Goal: Find contact information: Obtain details needed to contact an individual or organization

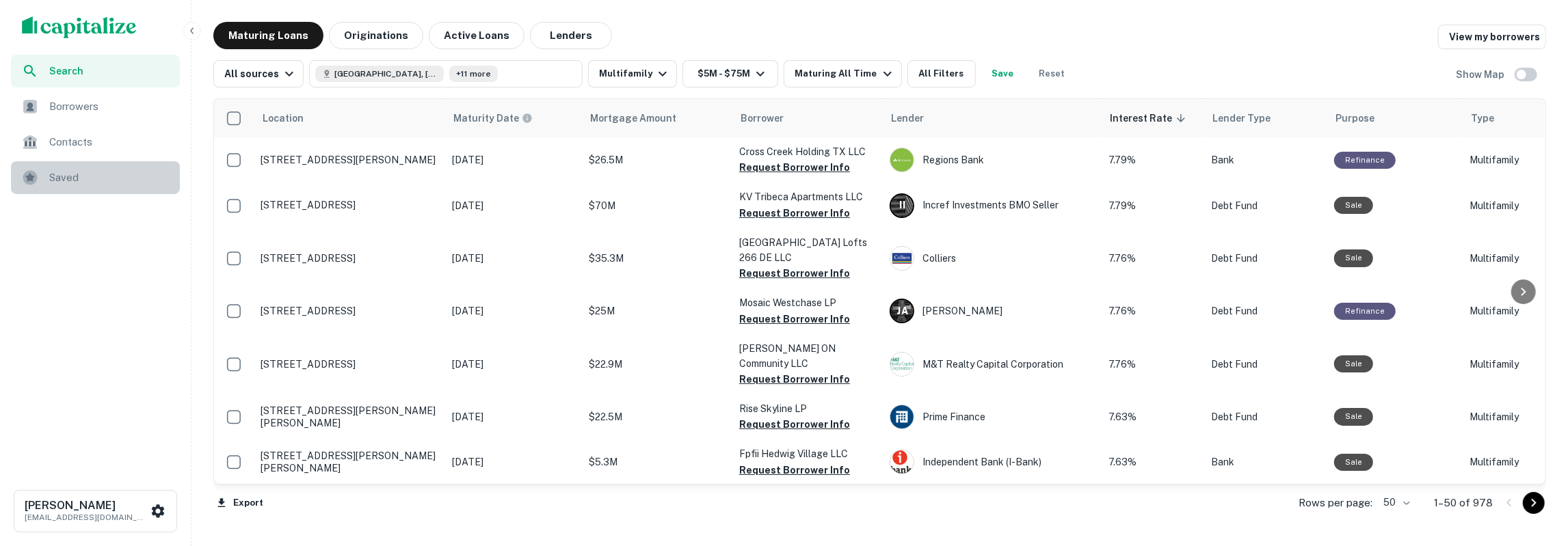
click at [74, 181] on span "Saved" at bounding box center [110, 177] width 123 height 16
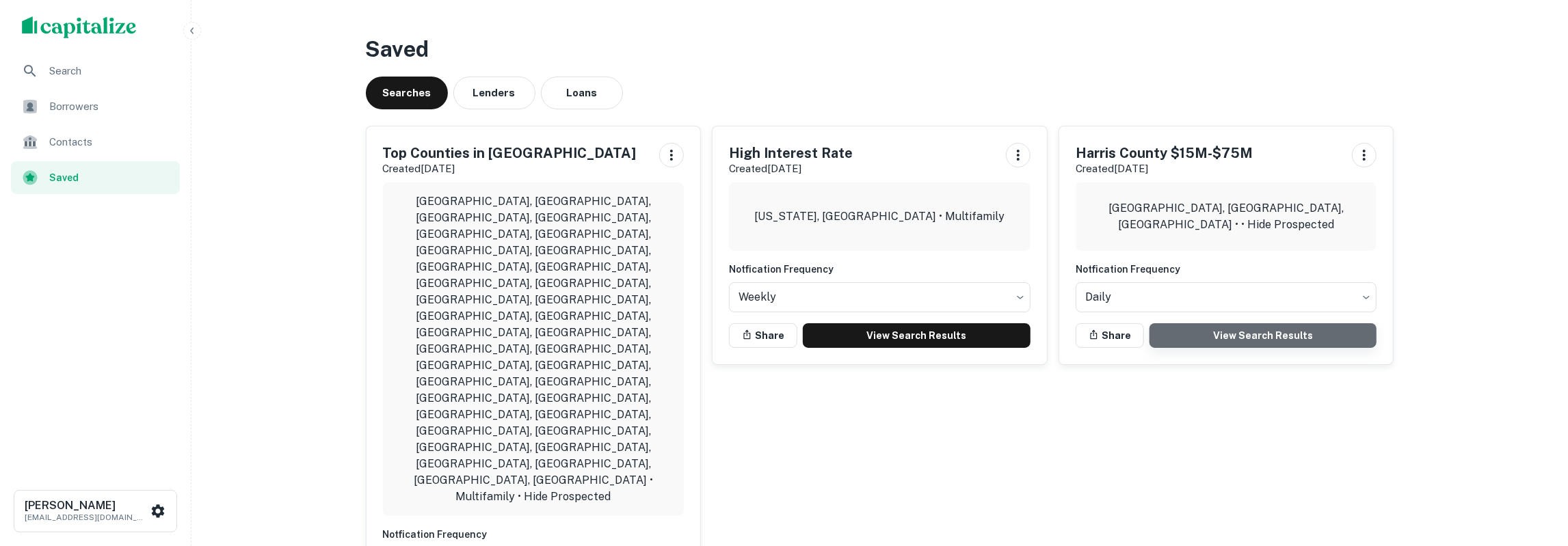
click at [1275, 329] on link "View Search Results" at bounding box center [1264, 335] width 228 height 25
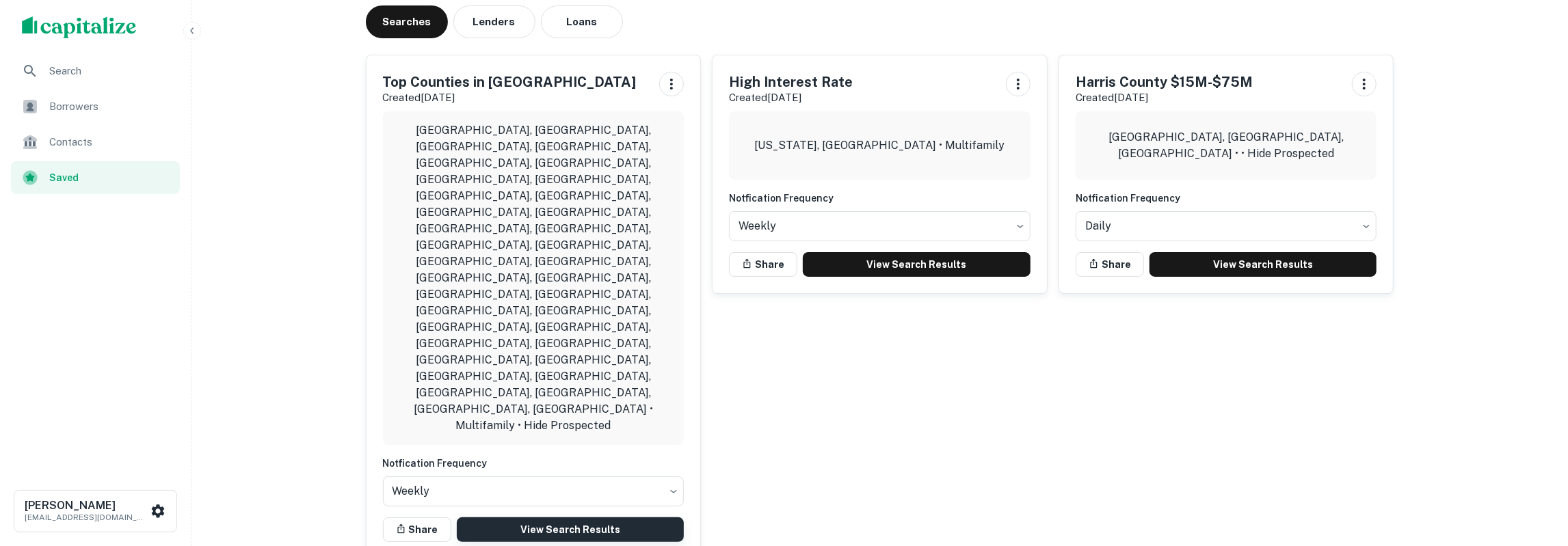
click at [504, 518] on link "View Search Results" at bounding box center [571, 530] width 228 height 25
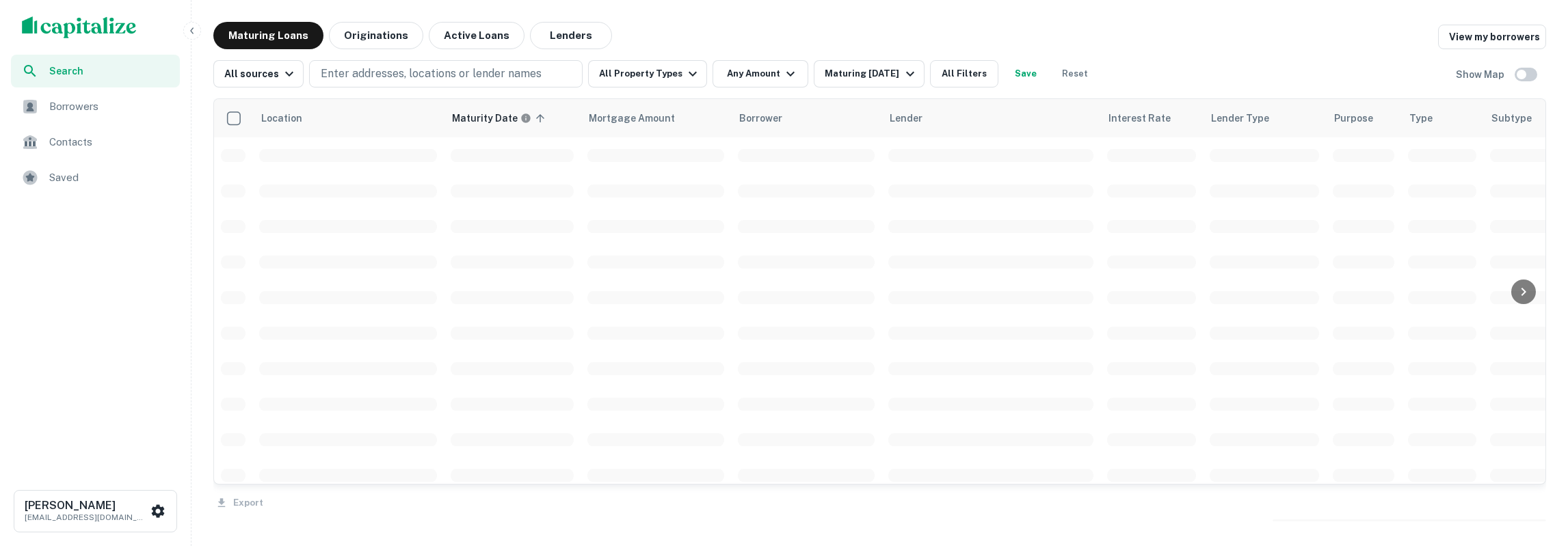
click at [1004, 63] on button "Save" at bounding box center [1025, 73] width 43 height 27
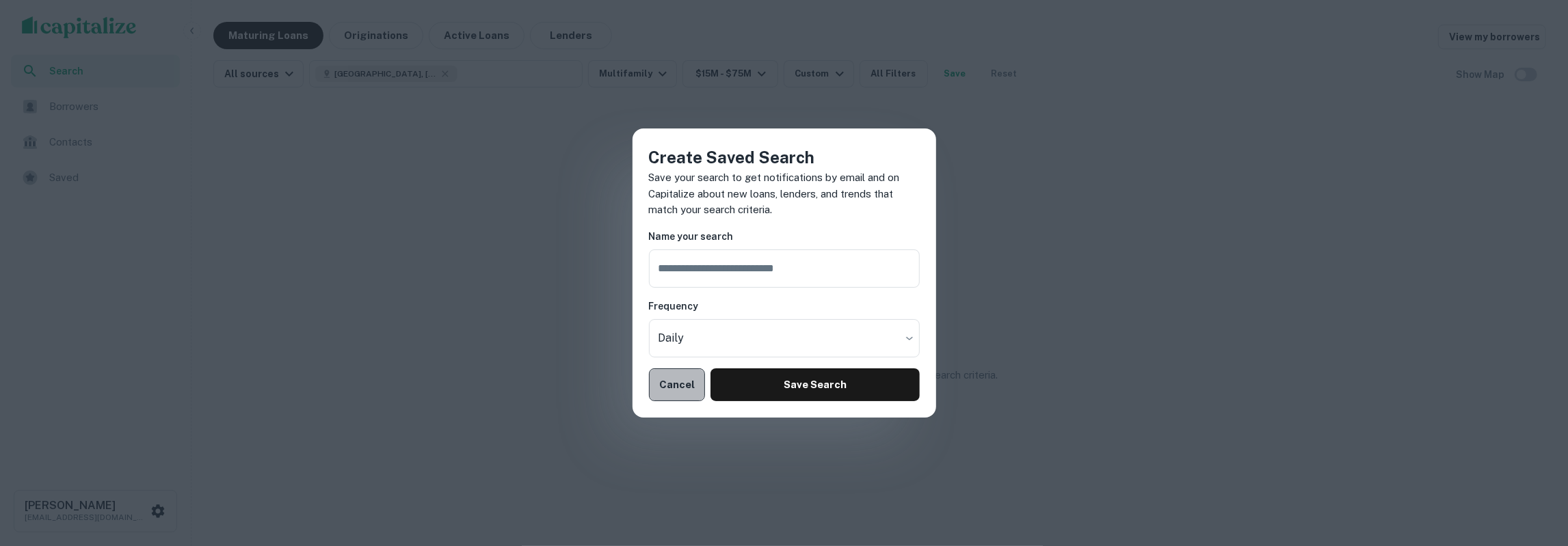
click at [686, 384] on button "Cancel" at bounding box center [677, 384] width 57 height 33
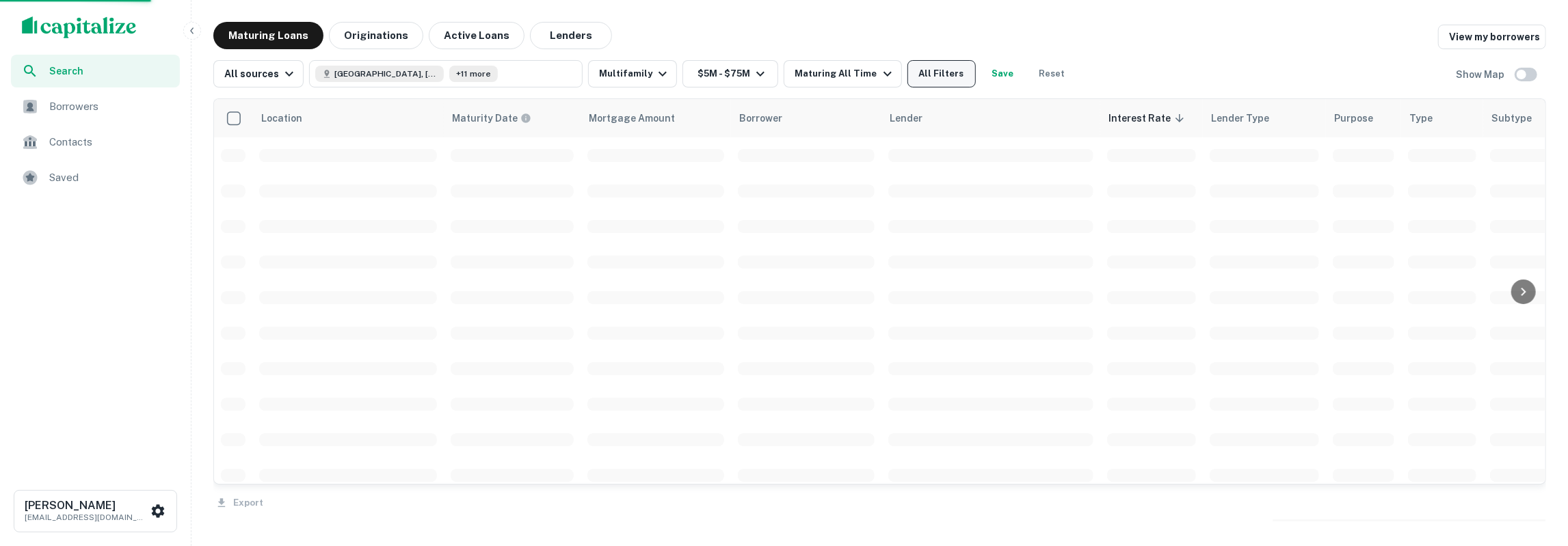
click at [928, 72] on button "All Filters" at bounding box center [942, 73] width 68 height 27
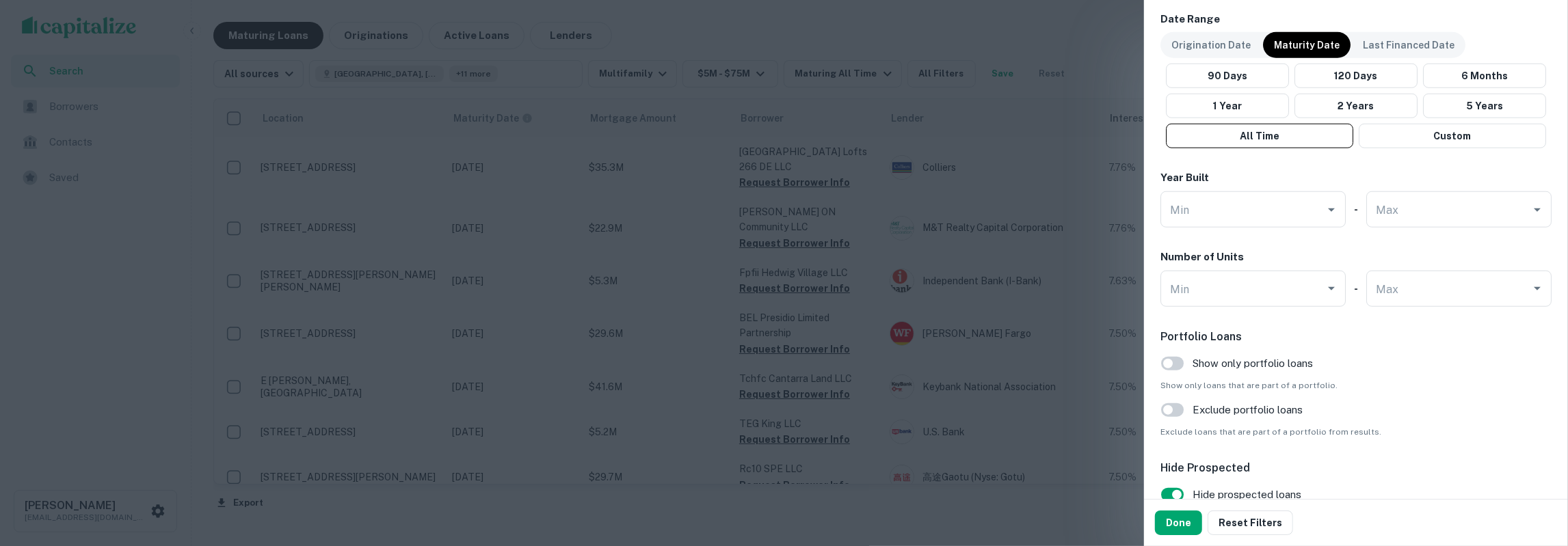
scroll to position [1071, 0]
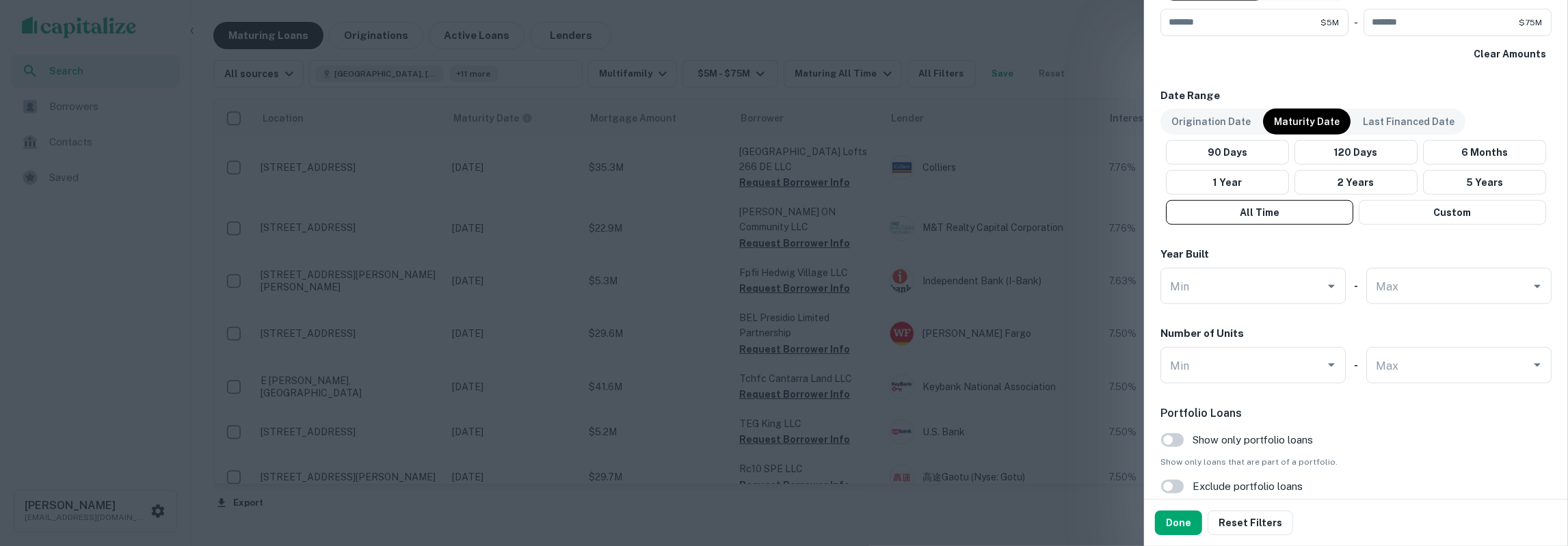
click at [950, 21] on div at bounding box center [784, 273] width 1568 height 546
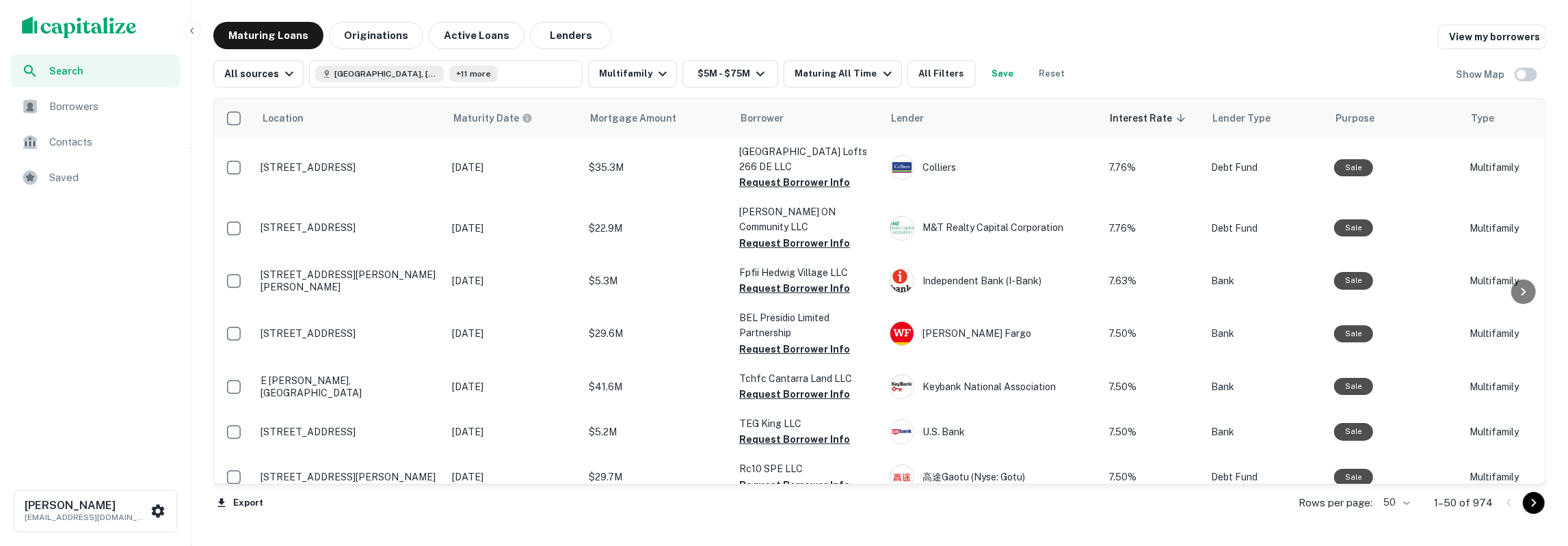
click at [77, 173] on span "Saved" at bounding box center [110, 177] width 123 height 16
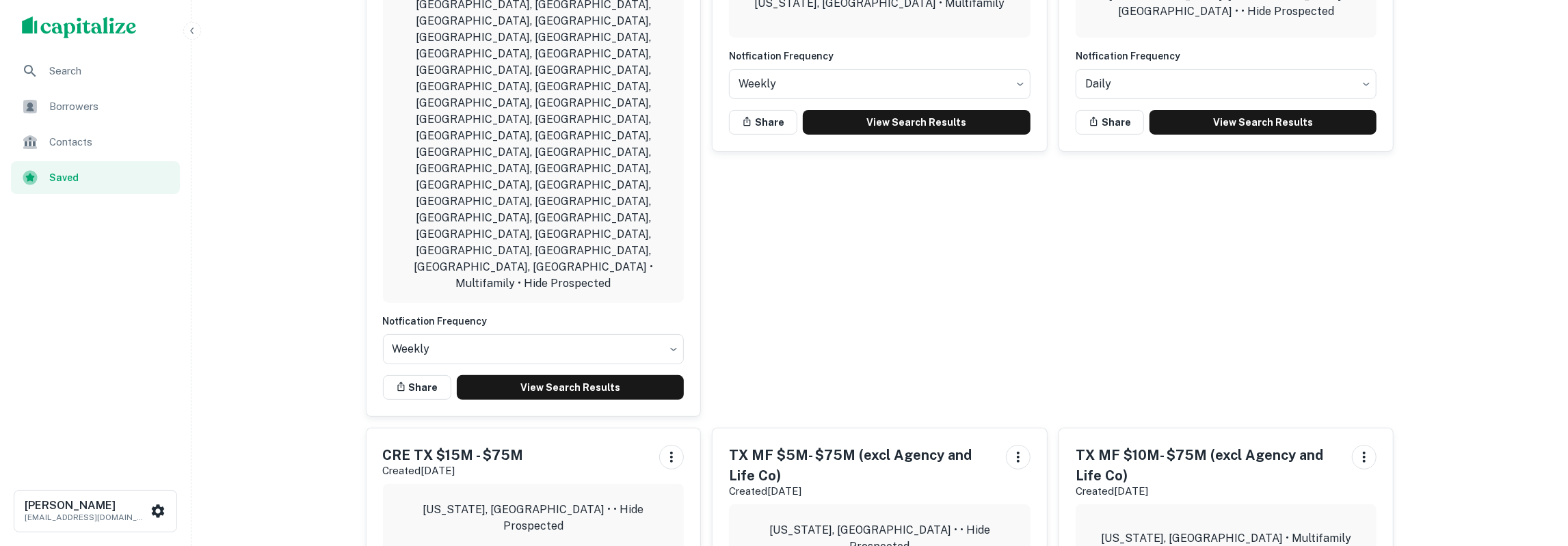
scroll to position [284, 0]
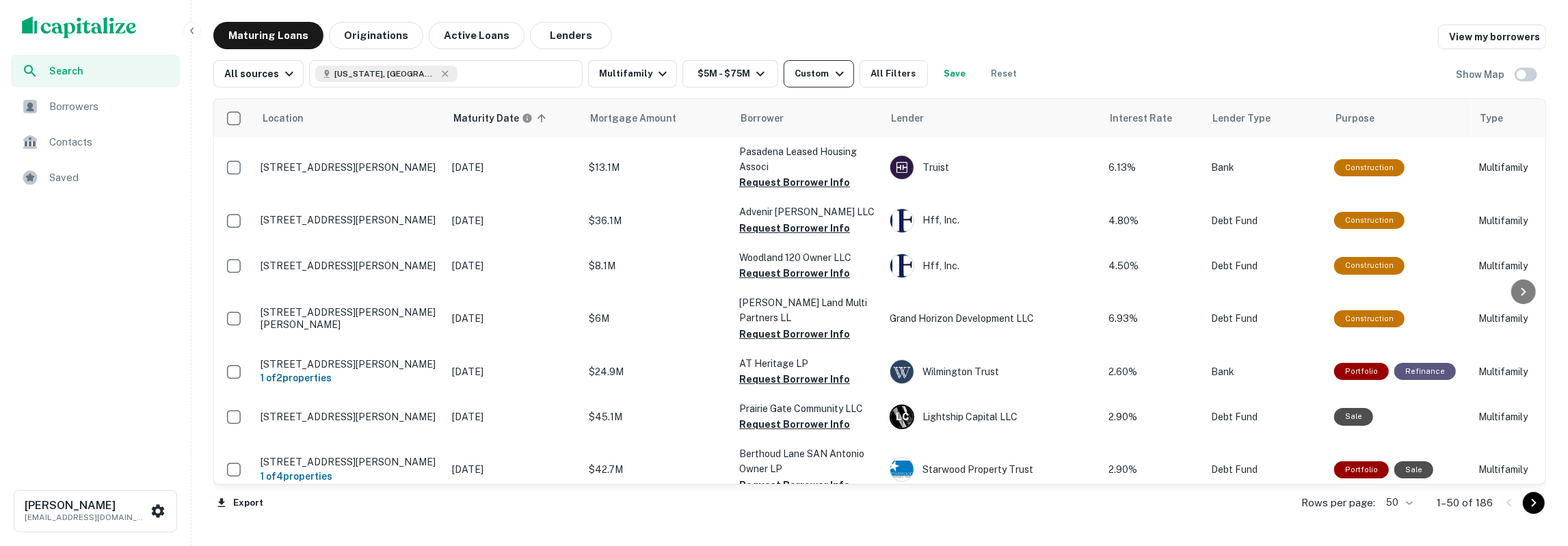
click at [831, 77] on icon "button" at bounding box center [839, 73] width 16 height 16
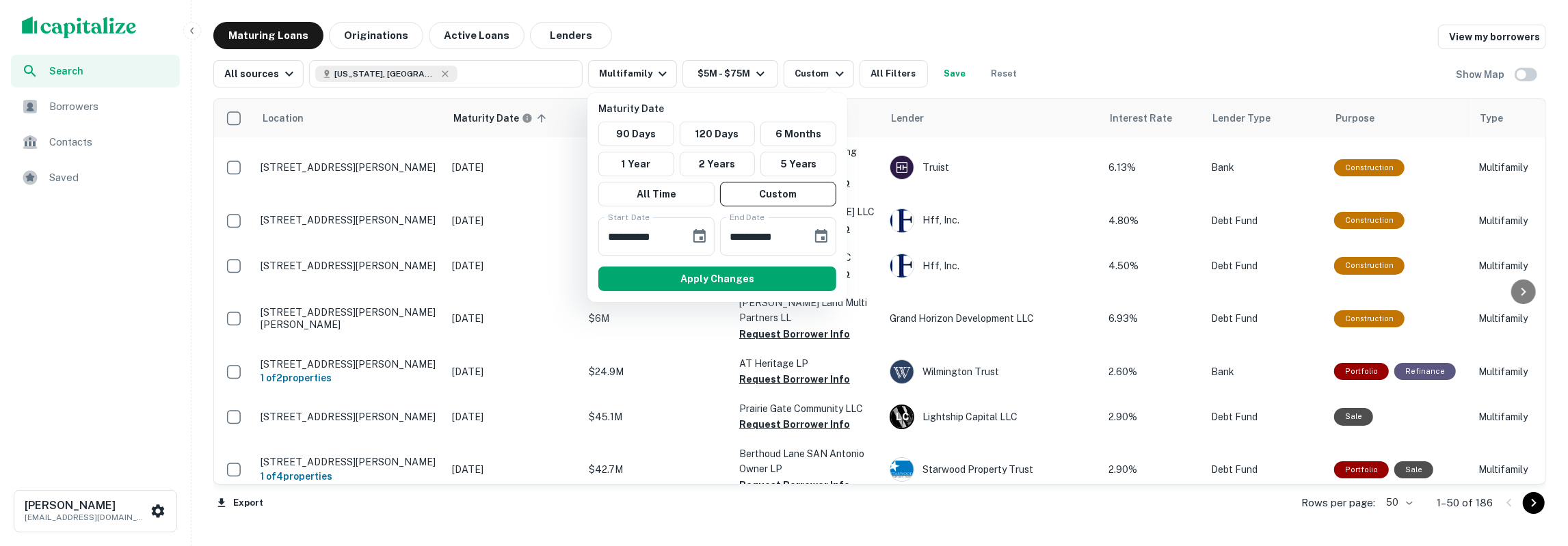
click at [1067, 41] on div at bounding box center [784, 273] width 1568 height 546
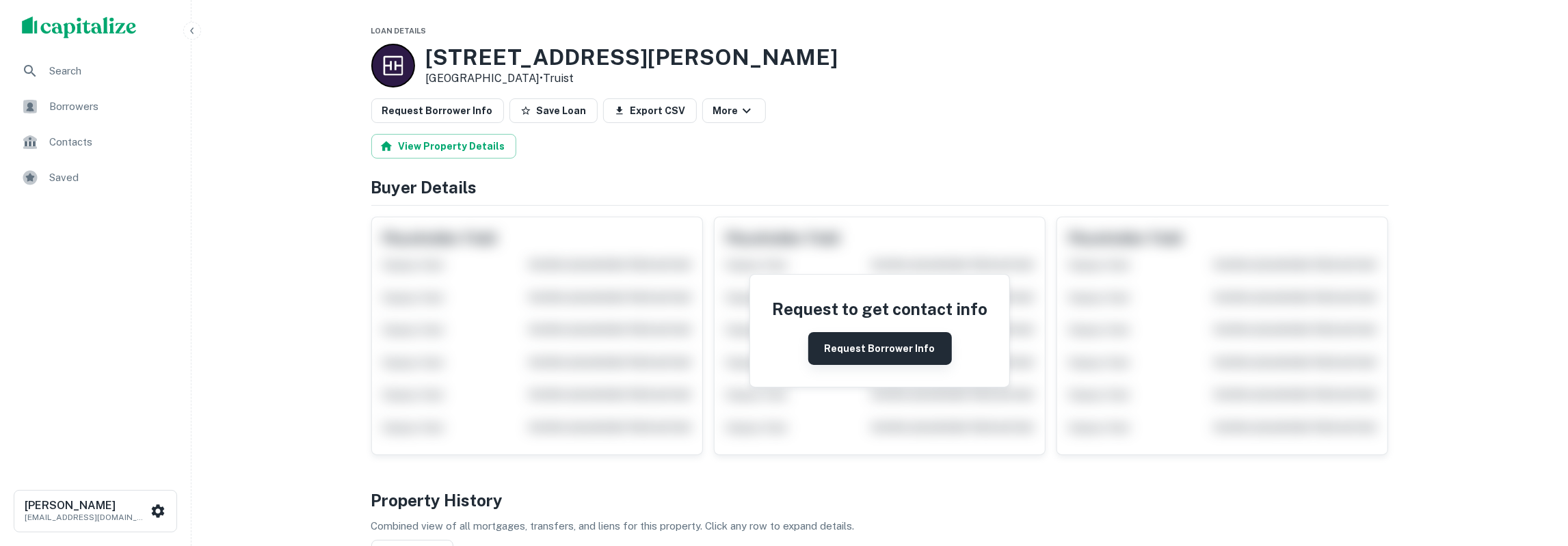
click at [894, 353] on button "Request Borrower Info" at bounding box center [881, 349] width 144 height 33
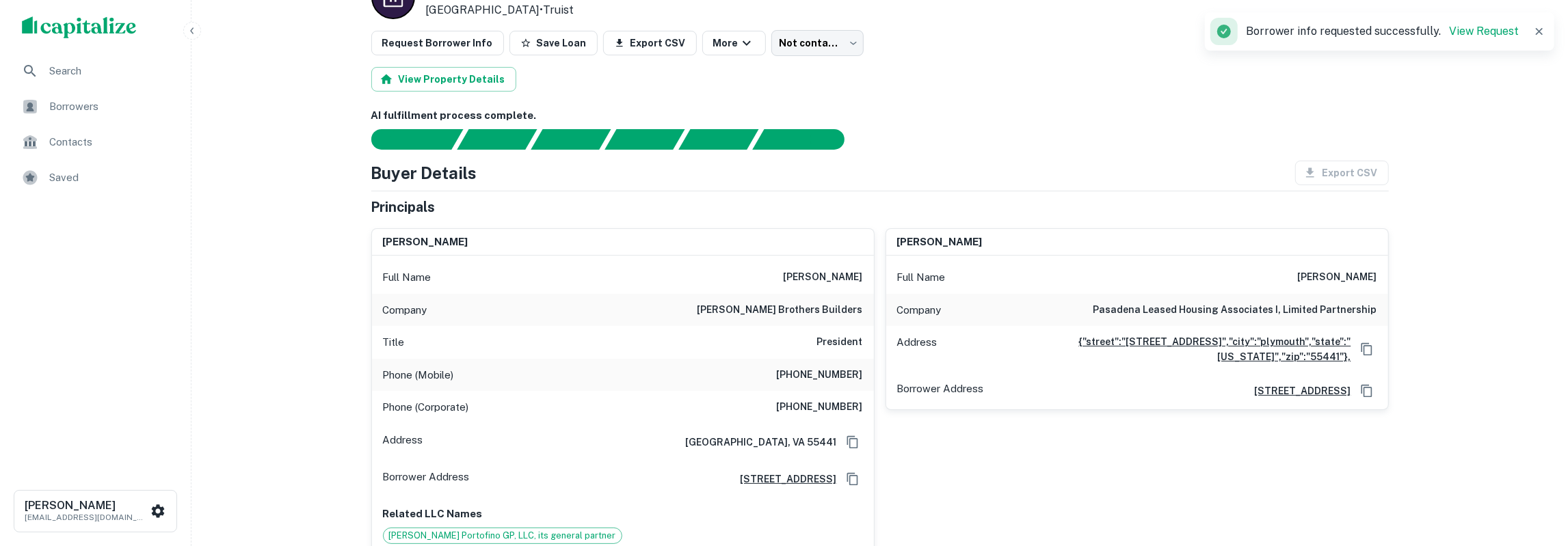
scroll to position [71, 0]
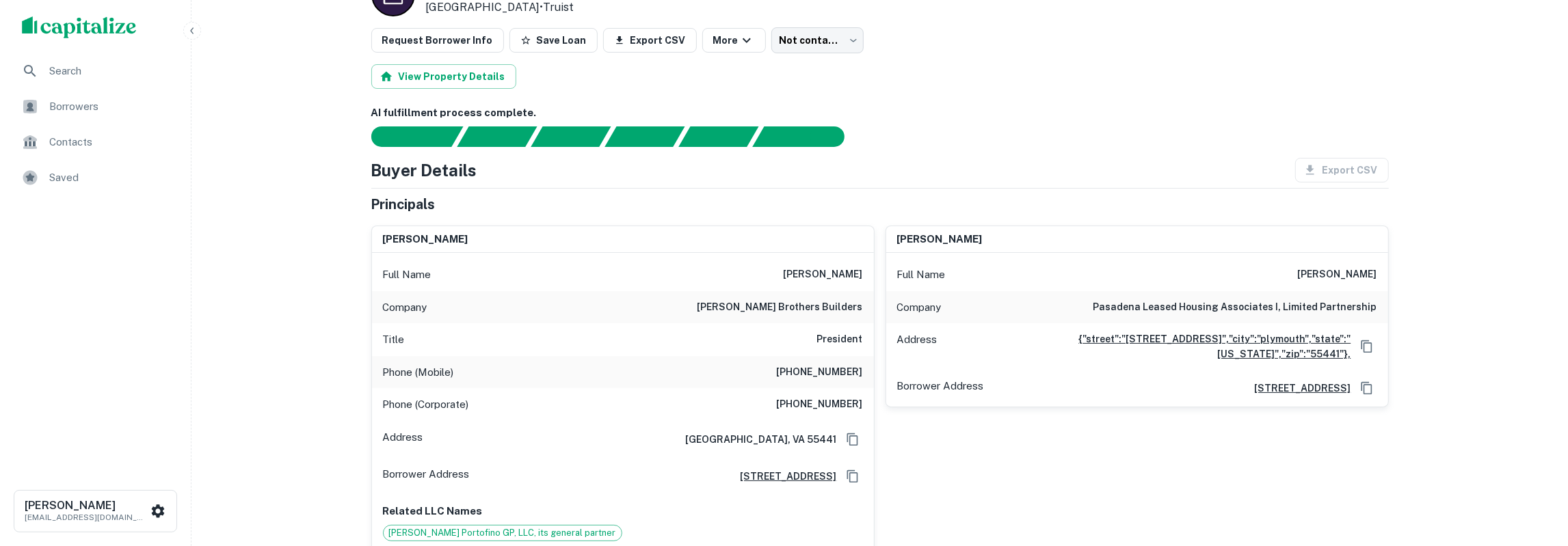
click at [895, 241] on div "[PERSON_NAME]" at bounding box center [1137, 240] width 502 height 27
click at [908, 240] on h6 "[PERSON_NAME]" at bounding box center [940, 239] width 85 height 16
click at [765, 307] on h6 "[PERSON_NAME] brothers builders" at bounding box center [780, 307] width 165 height 16
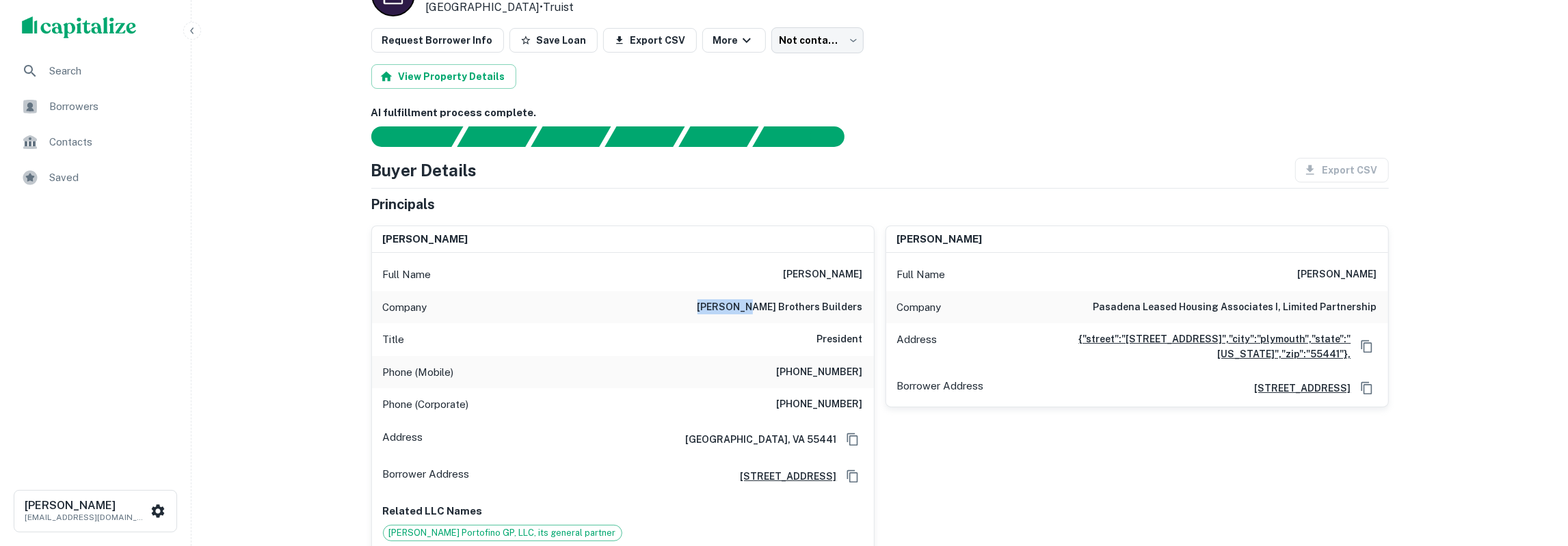
click at [765, 307] on h6 "[PERSON_NAME] brothers builders" at bounding box center [780, 307] width 165 height 16
click at [766, 307] on h6 "[PERSON_NAME] brothers builders" at bounding box center [780, 307] width 165 height 16
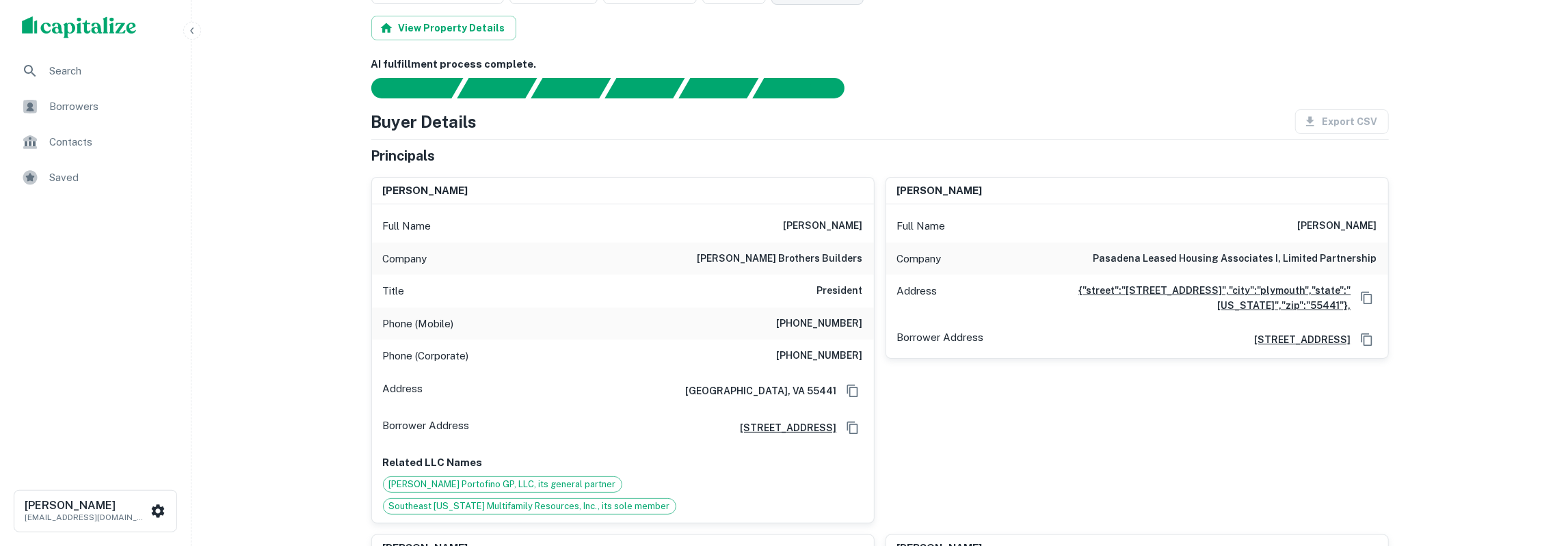
scroll to position [142, 0]
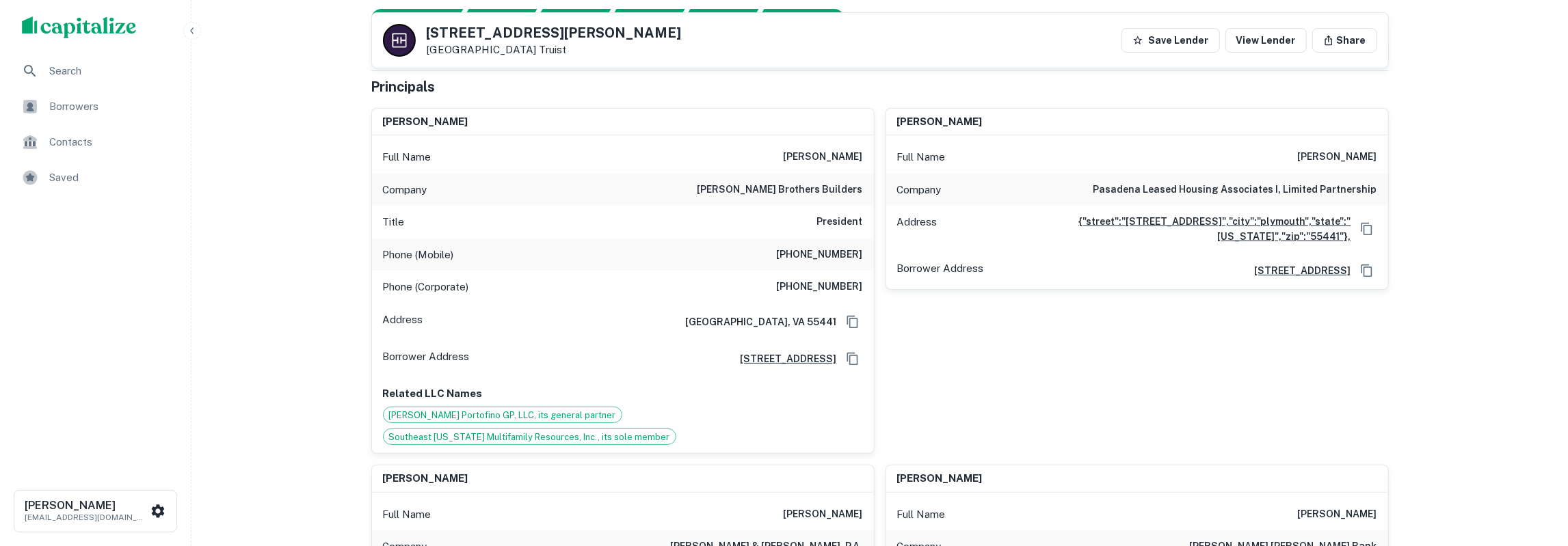
click at [848, 220] on h6 "President" at bounding box center [840, 221] width 46 height 16
copy h6 "President"
click at [829, 253] on h6 "[PHONE_NUMBER]" at bounding box center [819, 255] width 86 height 16
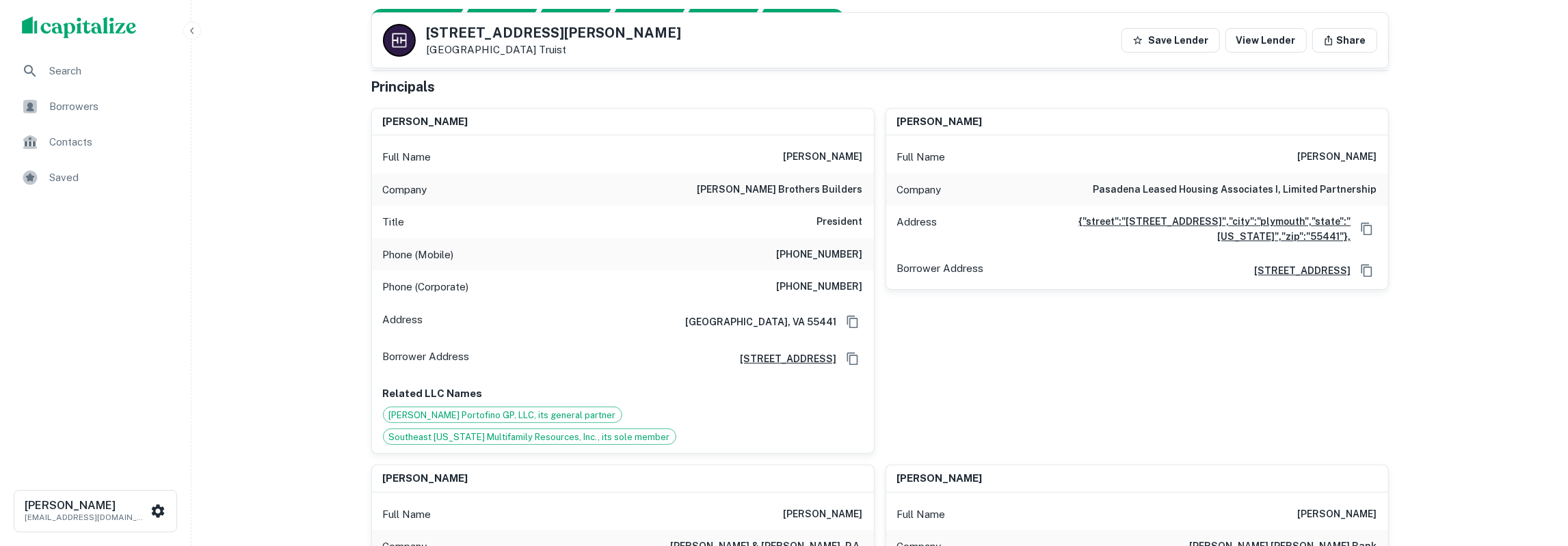
click at [829, 253] on h6 "[PHONE_NUMBER]" at bounding box center [819, 255] width 86 height 16
click at [495, 254] on div "Phone (Mobile) [PHONE_NUMBER]" at bounding box center [623, 255] width 502 height 33
drag, startPoint x: 383, startPoint y: 252, endPoint x: 862, endPoint y: 281, distance: 479.9
click at [862, 281] on div "Full Name [PERSON_NAME] Company [PERSON_NAME] brothers builders Title President…" at bounding box center [623, 294] width 502 height 317
copy div "Phone (Mobile) [PHONE_NUMBER] Phone (Corporate) [PHONE_NUMBER]"
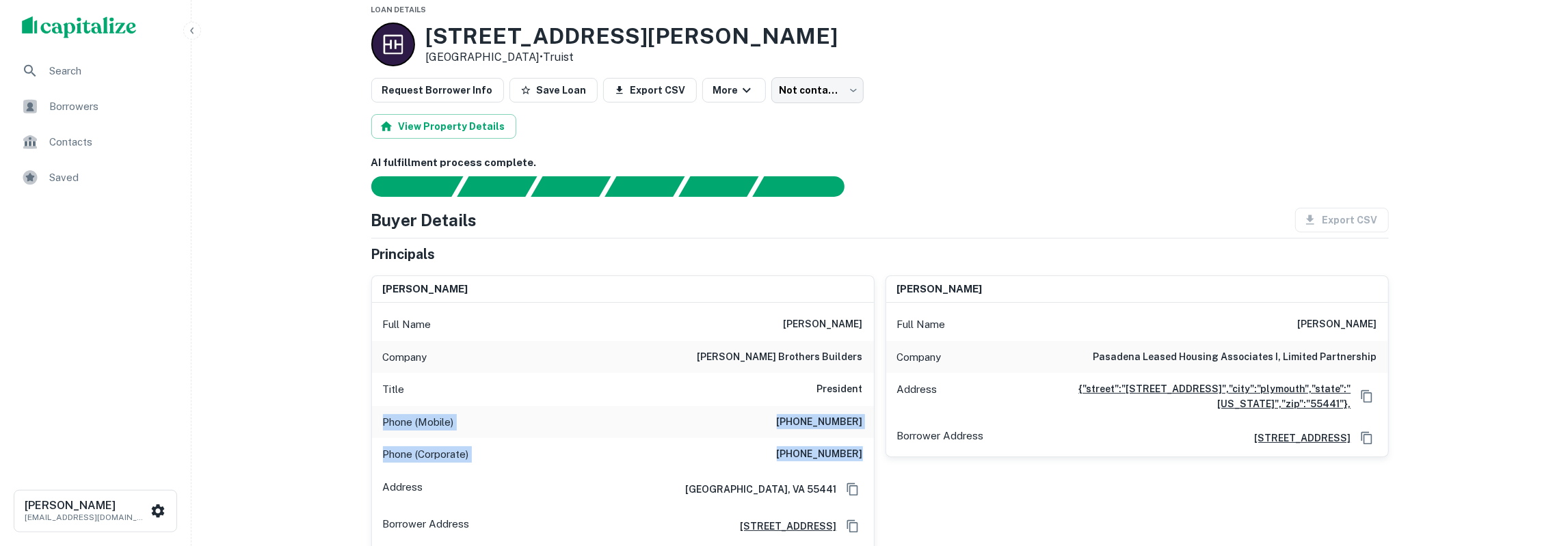
scroll to position [0, 0]
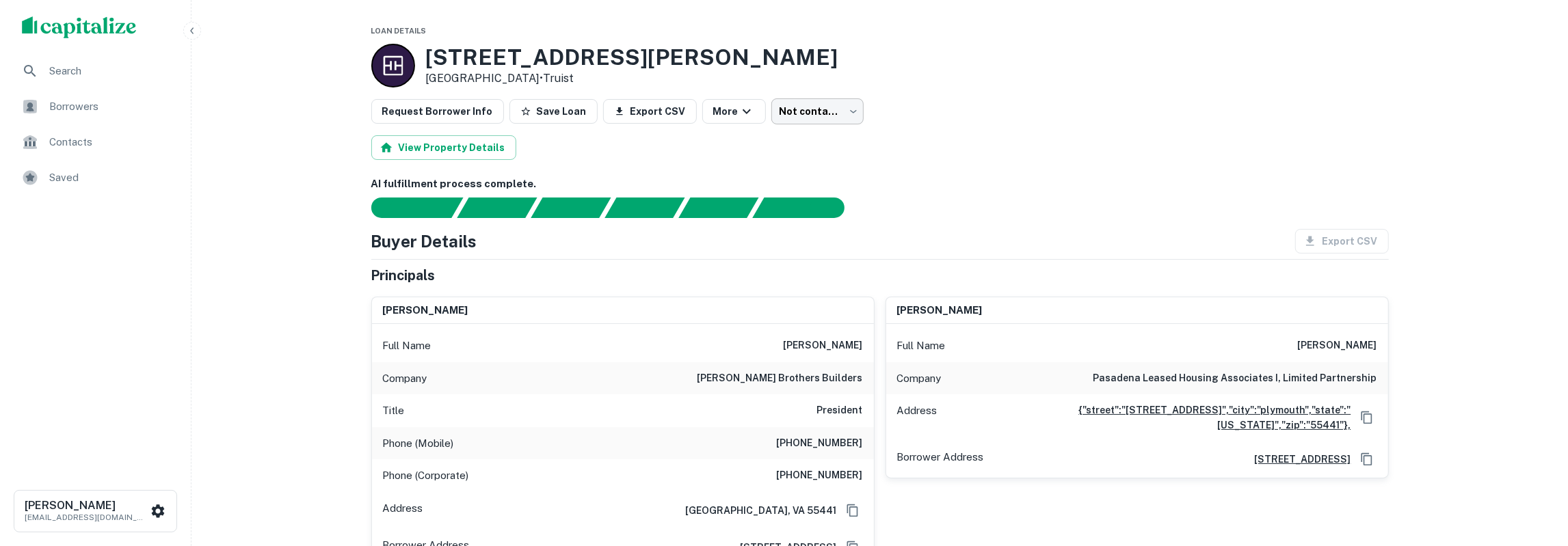
click at [816, 106] on body "Search Borrowers Contacts Saved Tony Talamas ttalamas@basisinvgroup.com Loan De…" at bounding box center [784, 273] width 1568 height 546
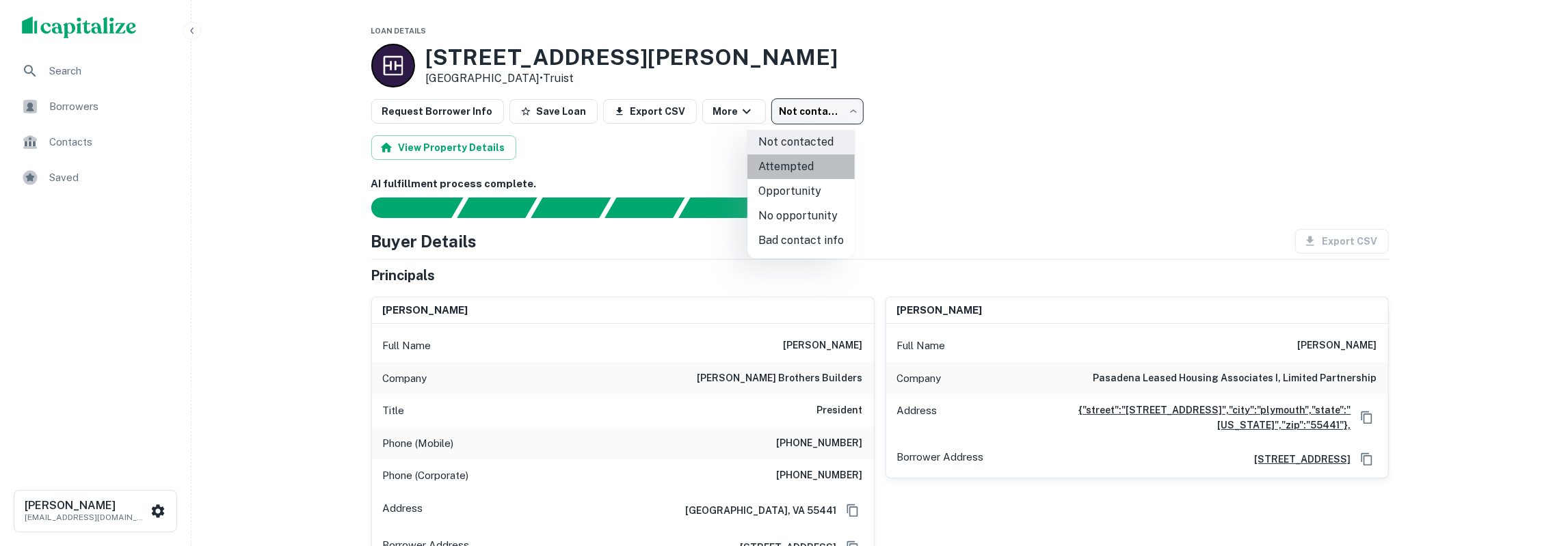
click at [805, 169] on li "Attempted" at bounding box center [801, 167] width 108 height 25
type input "*********"
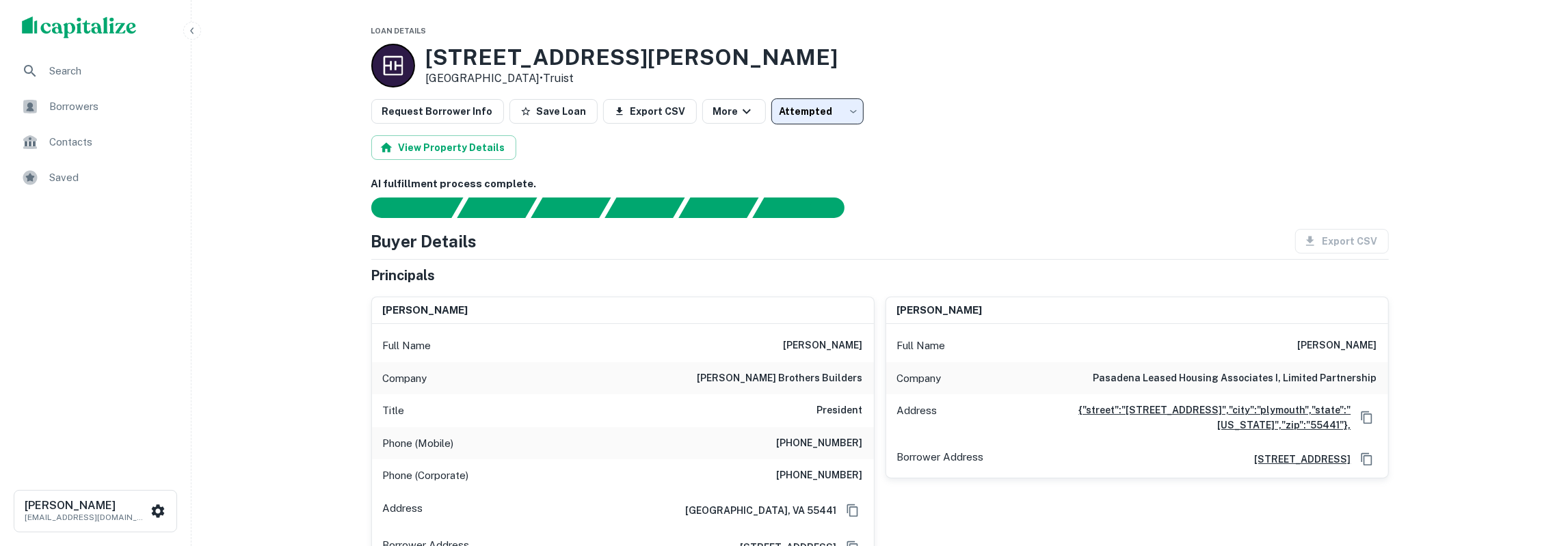
click at [898, 152] on div "View Property Details" at bounding box center [880, 147] width 1017 height 25
click at [789, 111] on body "Search Borrowers Contacts Saved Tony Talamas ttalamas@basisinvgroup.com Loan De…" at bounding box center [784, 273] width 1568 height 546
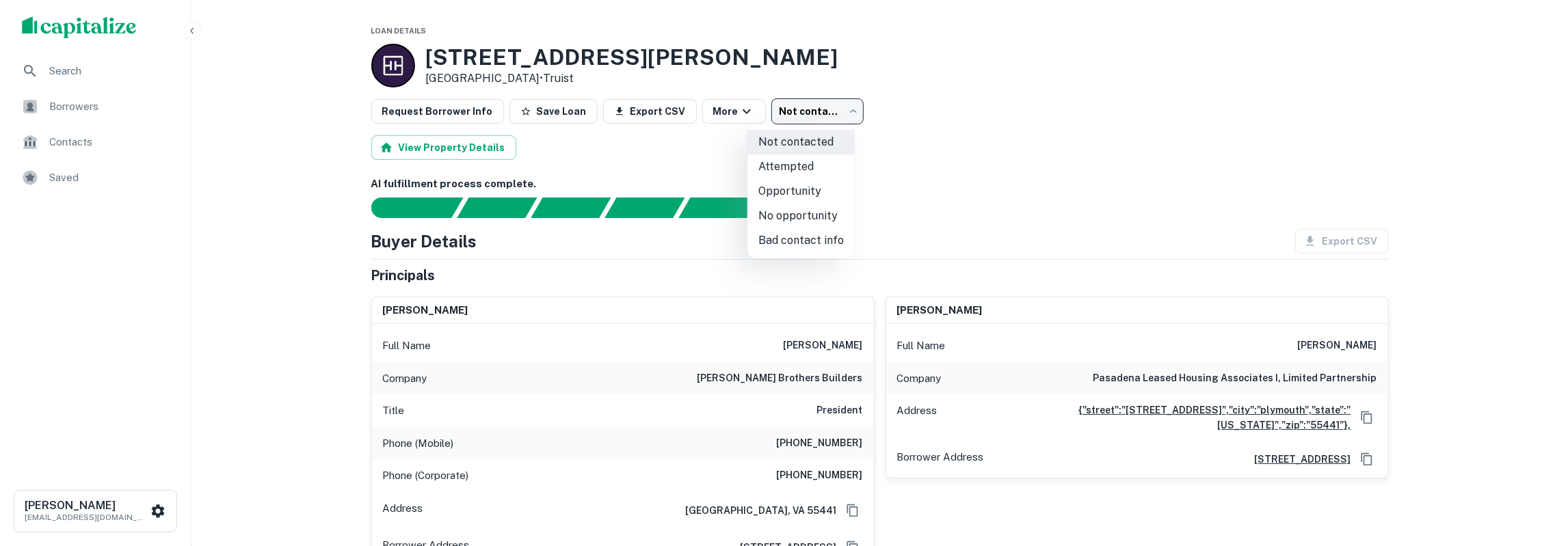
click at [784, 163] on li "Attempted" at bounding box center [801, 167] width 108 height 25
type input "*********"
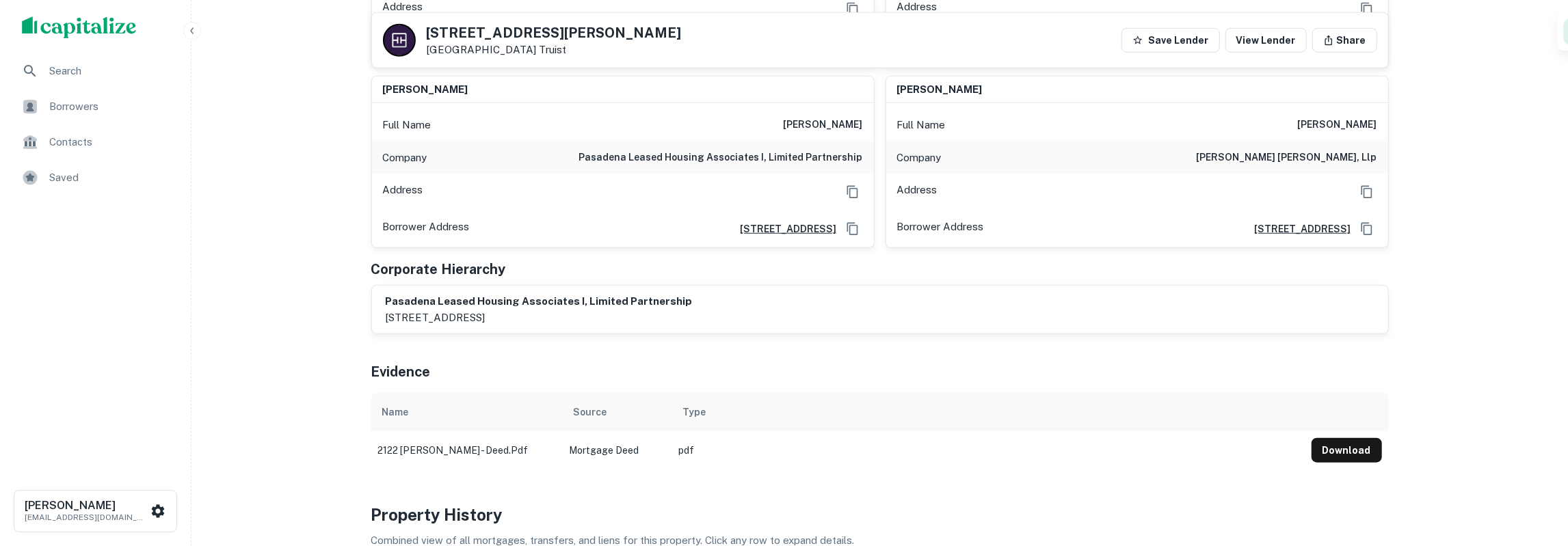
scroll to position [924, 0]
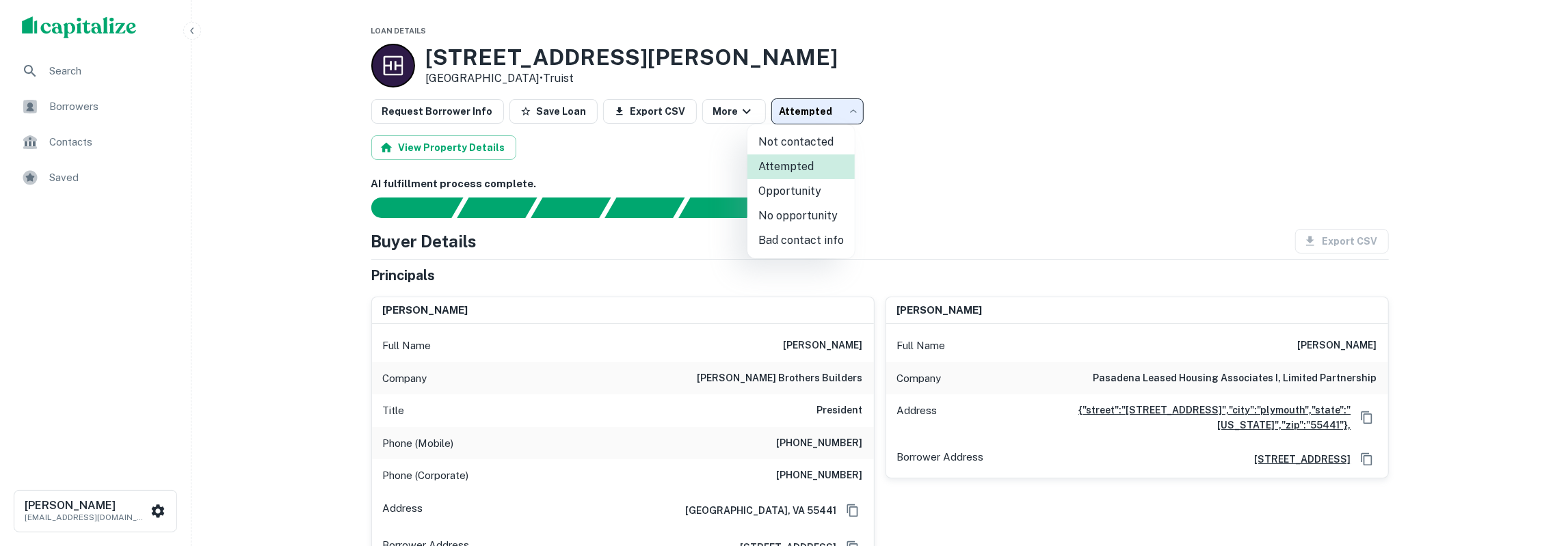
click at [780, 113] on body "Search Borrowers Contacts Saved [PERSON_NAME] [EMAIL_ADDRESS][DOMAIN_NAME] Loan…" at bounding box center [784, 273] width 1568 height 546
drag, startPoint x: 1006, startPoint y: 140, endPoint x: 1240, endPoint y: 2, distance: 271.7
click at [1006, 140] on div at bounding box center [784, 273] width 1568 height 546
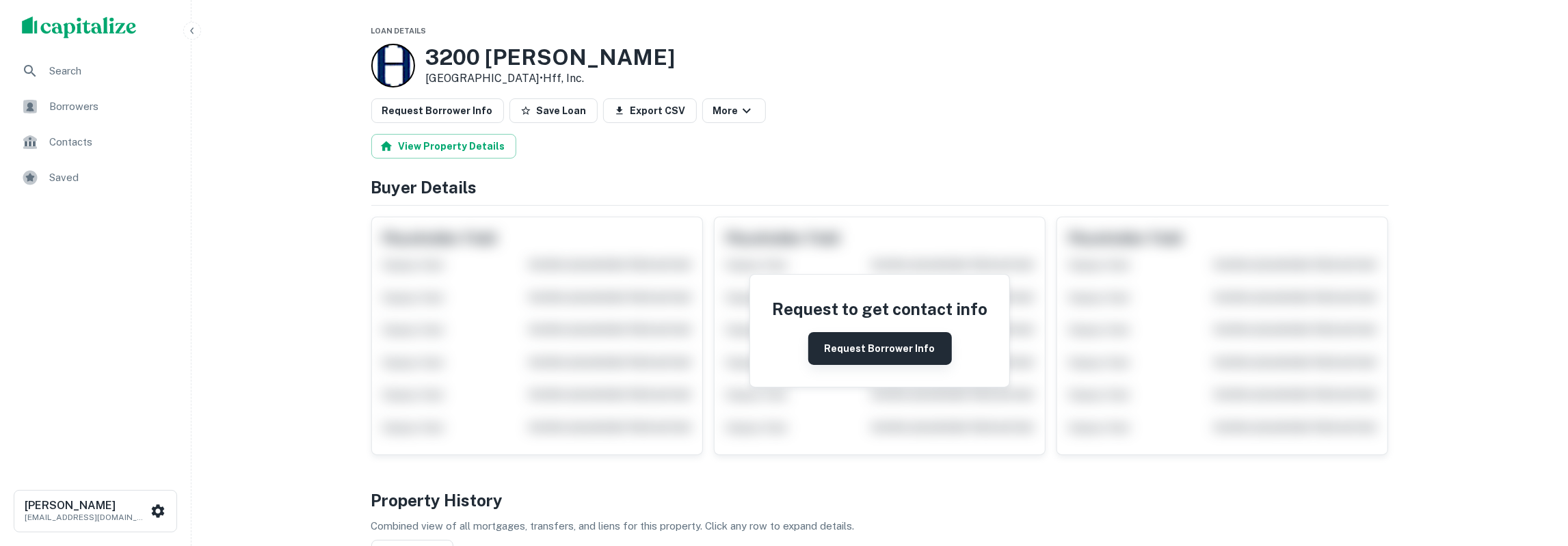
click at [866, 350] on button "Request Borrower Info" at bounding box center [881, 349] width 144 height 33
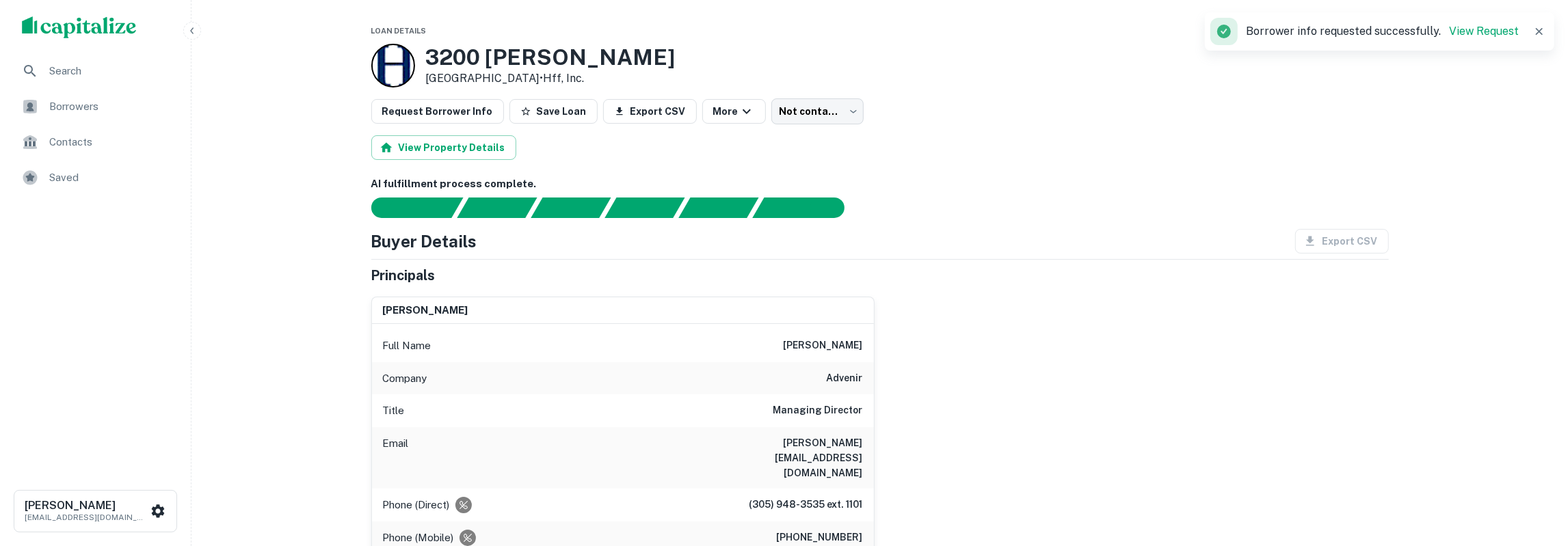
scroll to position [71, 0]
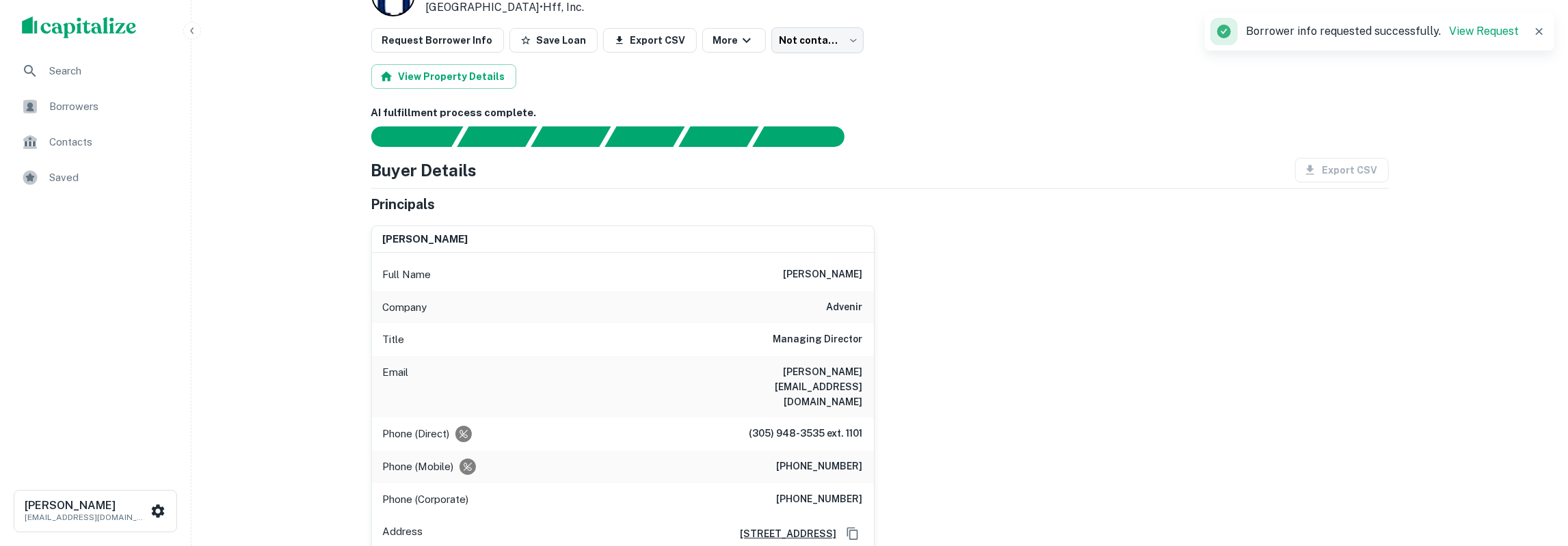
click at [834, 268] on h6 "stephen l. vecchitto" at bounding box center [823, 274] width 79 height 16
copy h6 "vecchitto"
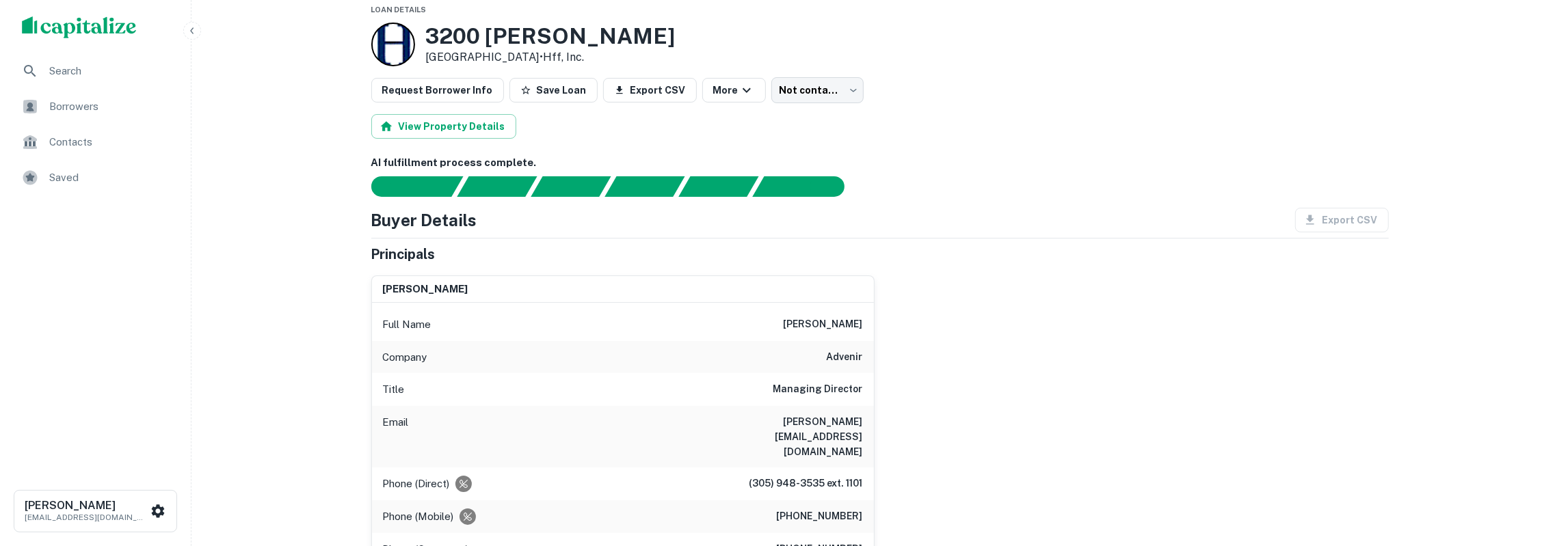
scroll to position [0, 0]
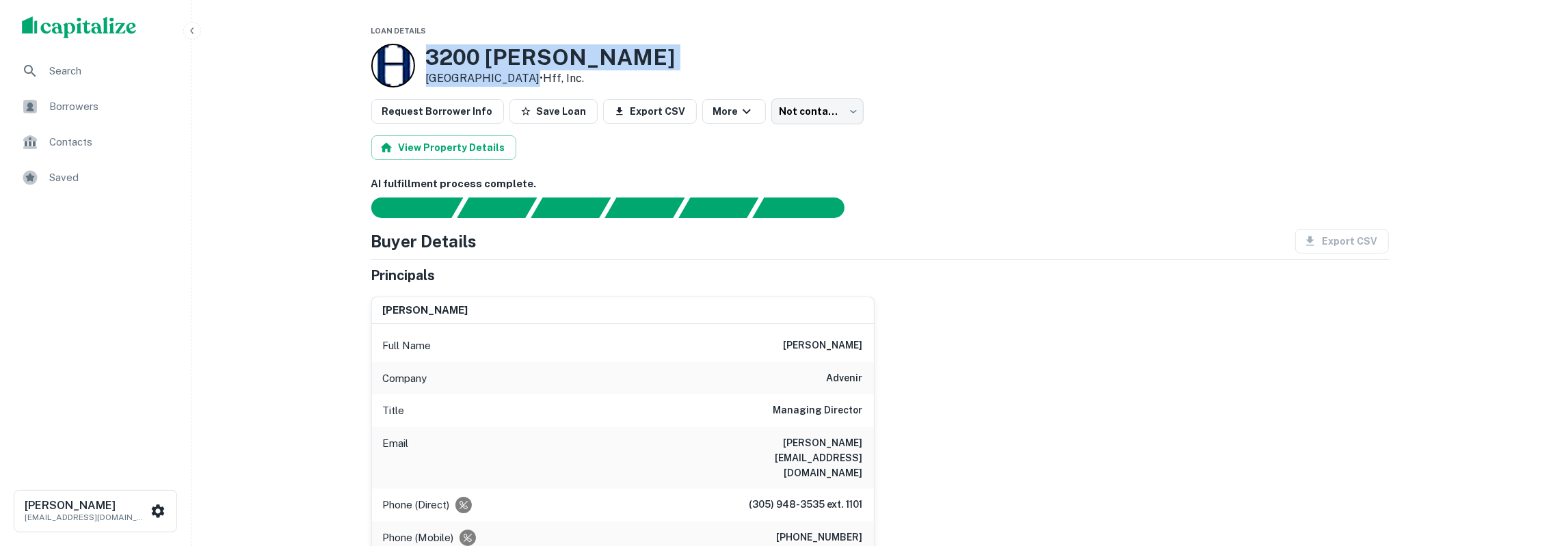
drag, startPoint x: 428, startPoint y: 56, endPoint x: 520, endPoint y: 78, distance: 94.6
click at [520, 78] on div "3200 Bromley Pl Midland, TX 79705 • Hff, Inc." at bounding box center [551, 65] width 249 height 43
click at [435, 51] on h3 "3200 Bromley Pl" at bounding box center [551, 57] width 249 height 26
drag, startPoint x: 426, startPoint y: 56, endPoint x: 586, endPoint y: 73, distance: 160.9
click at [586, 73] on div "3200 Bromley Pl Midland, TX 79705 • Hff, Inc." at bounding box center [551, 65] width 249 height 43
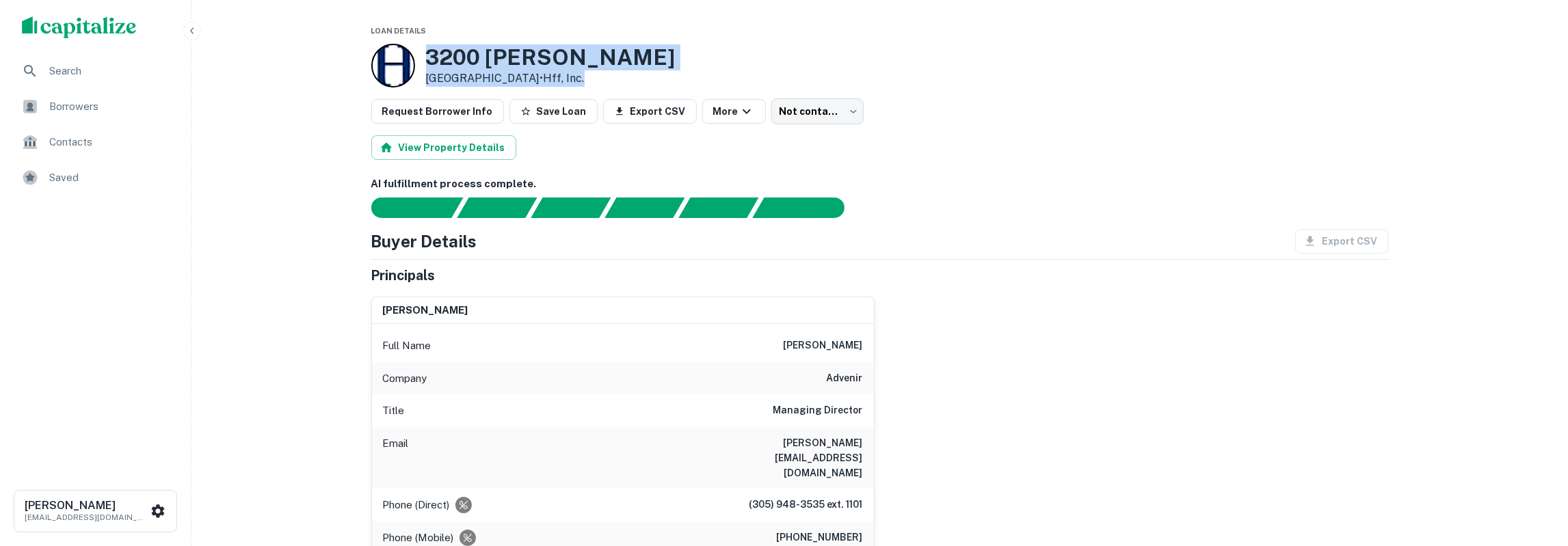
copy div "3200 Bromley Pl Midland, TX 79705 • Hff, Inc."
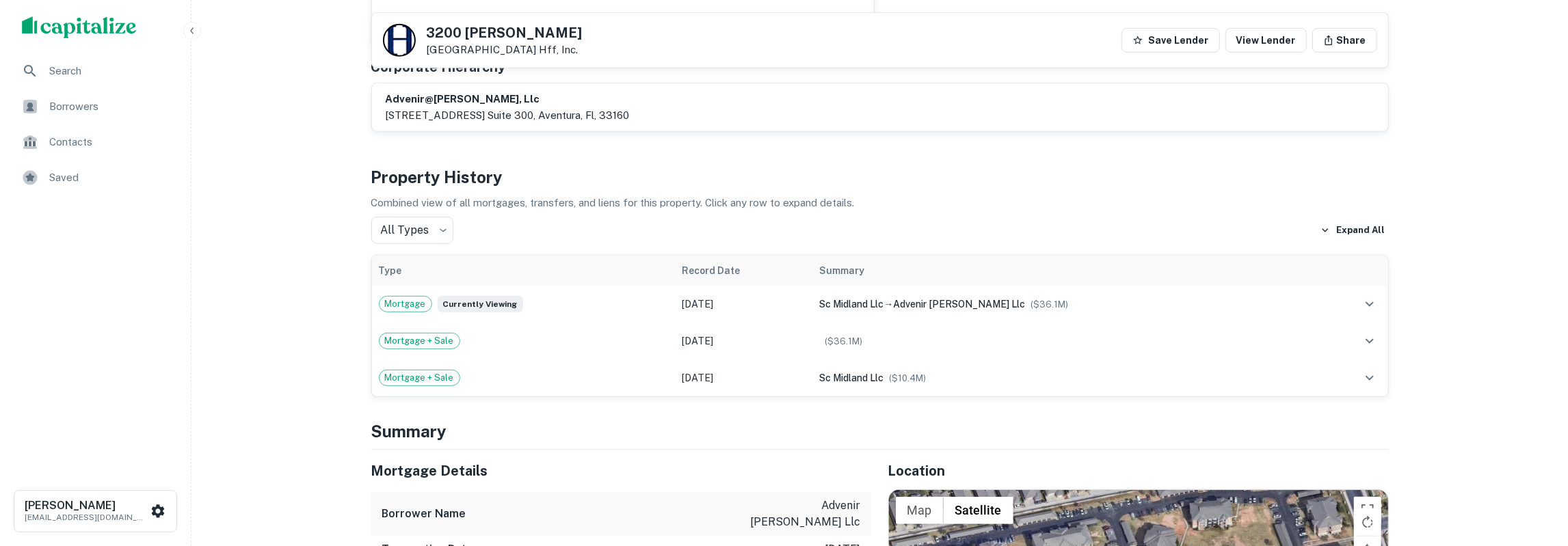
scroll to position [782, 0]
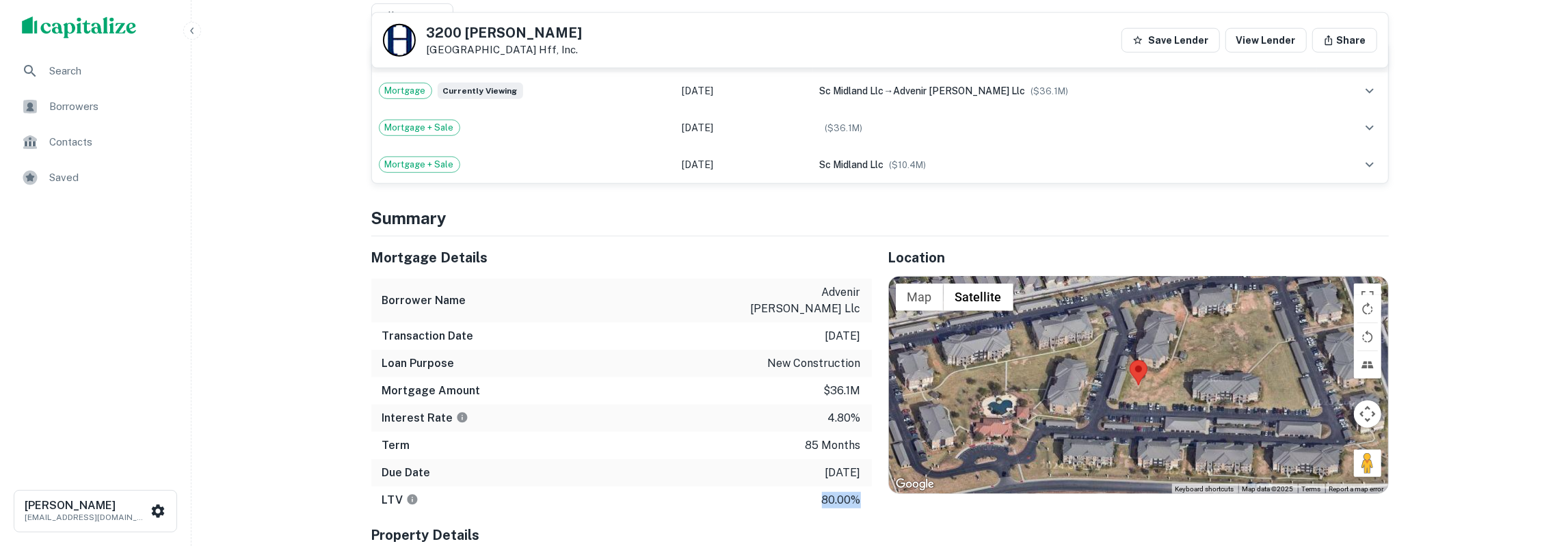
drag, startPoint x: 374, startPoint y: 227, endPoint x: 865, endPoint y: 454, distance: 540.9
click at [865, 454] on div "Mortgage Details Borrower Name advenir mayfield llc Transaction Date 1/9/2019 L…" at bounding box center [621, 375] width 501 height 278
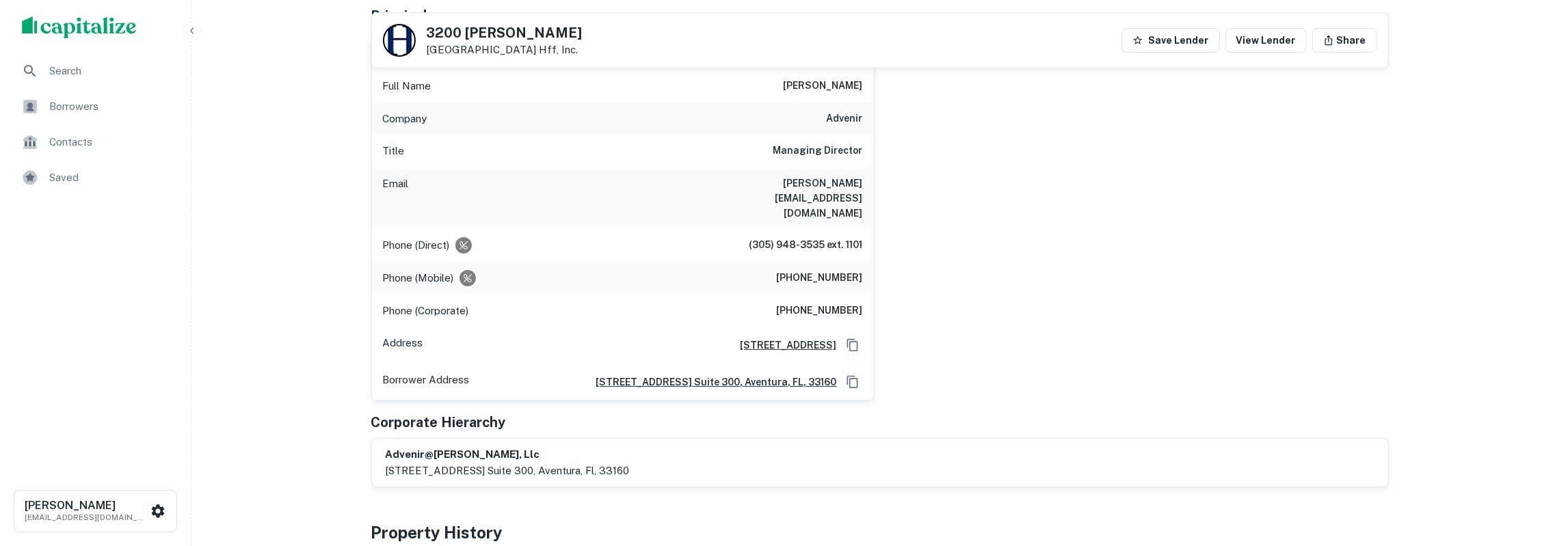
scroll to position [0, 0]
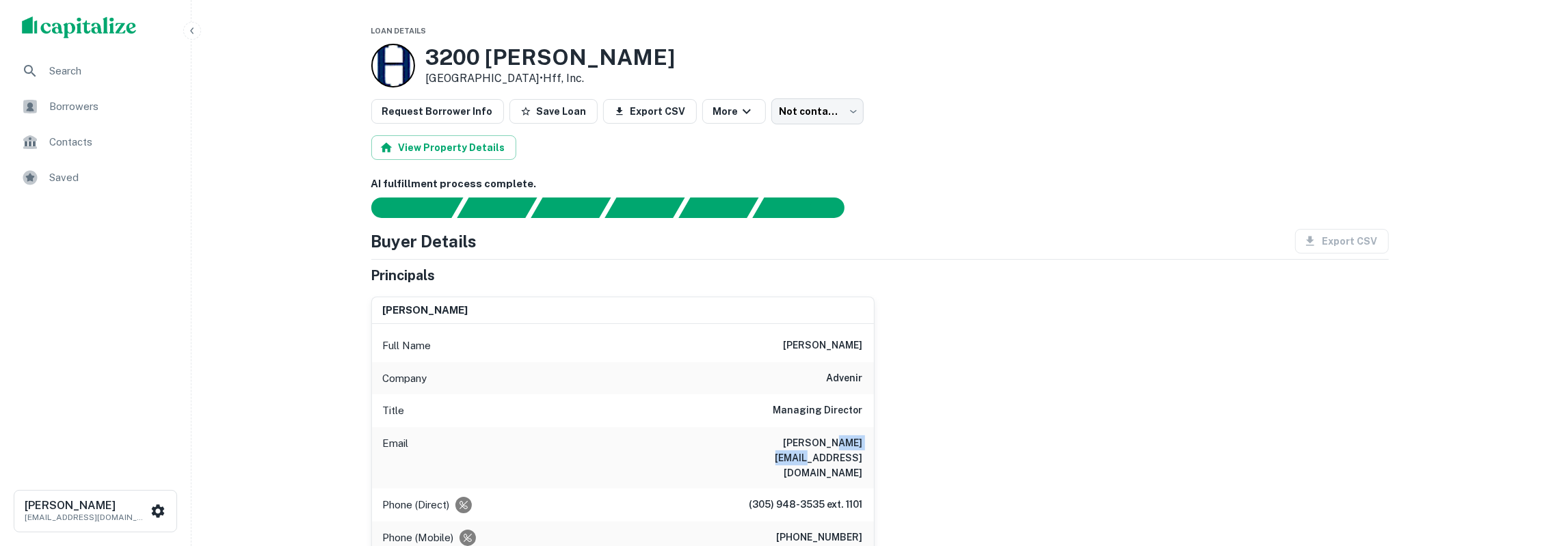
drag, startPoint x: 816, startPoint y: 444, endPoint x: 881, endPoint y: 444, distance: 65.0
click at [875, 444] on div "stephen l. vecchitto Full Name stephen l. vecchitto Company advenir Title Manag…" at bounding box center [623, 479] width 503 height 365
drag, startPoint x: 811, startPoint y: 441, endPoint x: 863, endPoint y: 443, distance: 52.0
click at [863, 443] on div "Email stephen@advenir.net" at bounding box center [623, 458] width 502 height 61
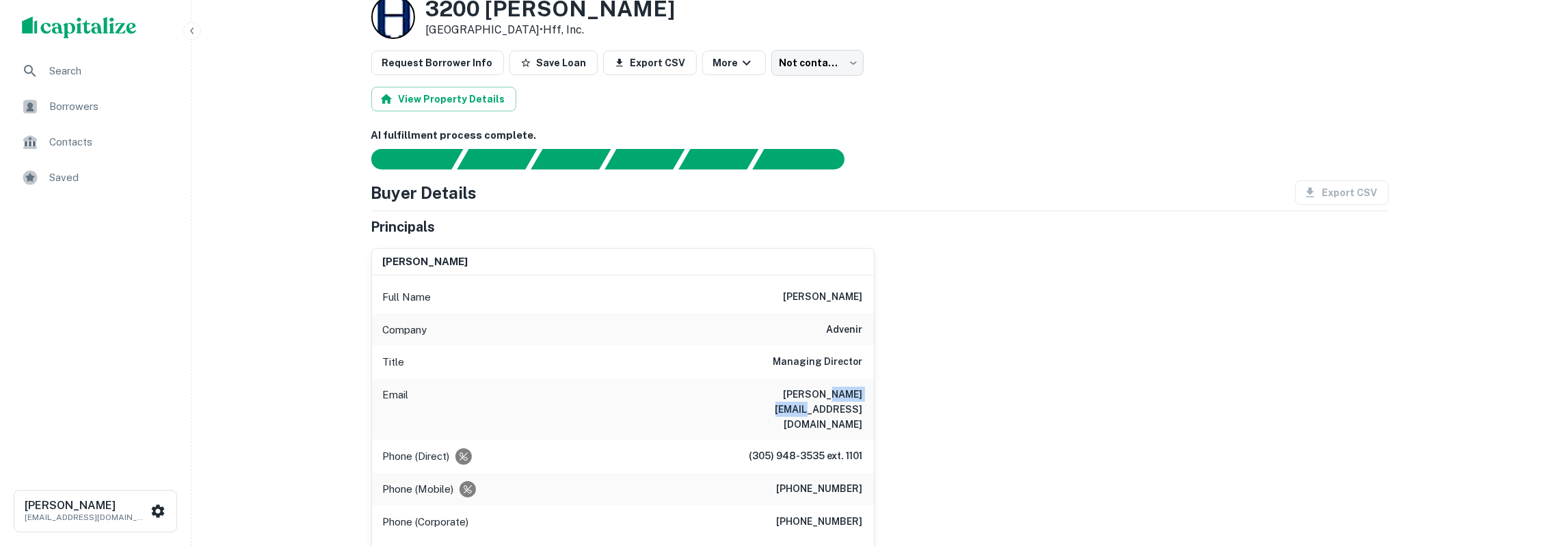
scroll to position [71, 0]
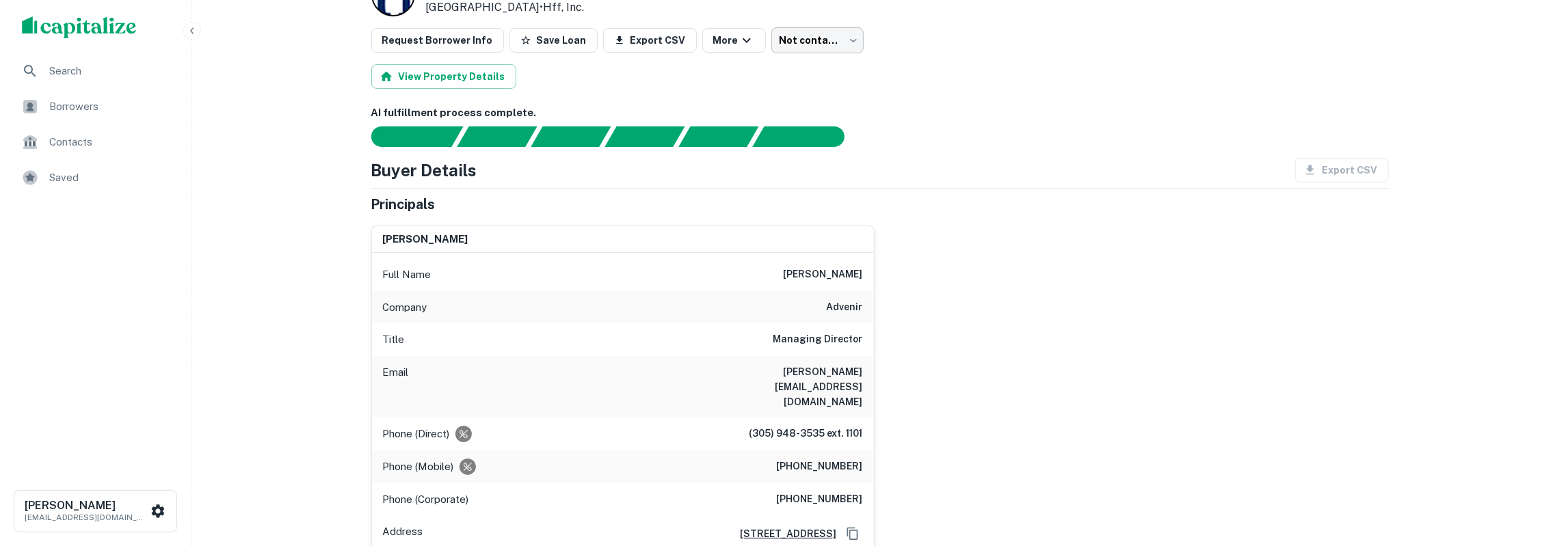
click at [799, 36] on body "Search Borrowers Contacts Saved Tony Talamas ttalamas@basisinvgroup.com Loan De…" at bounding box center [784, 201] width 1568 height 546
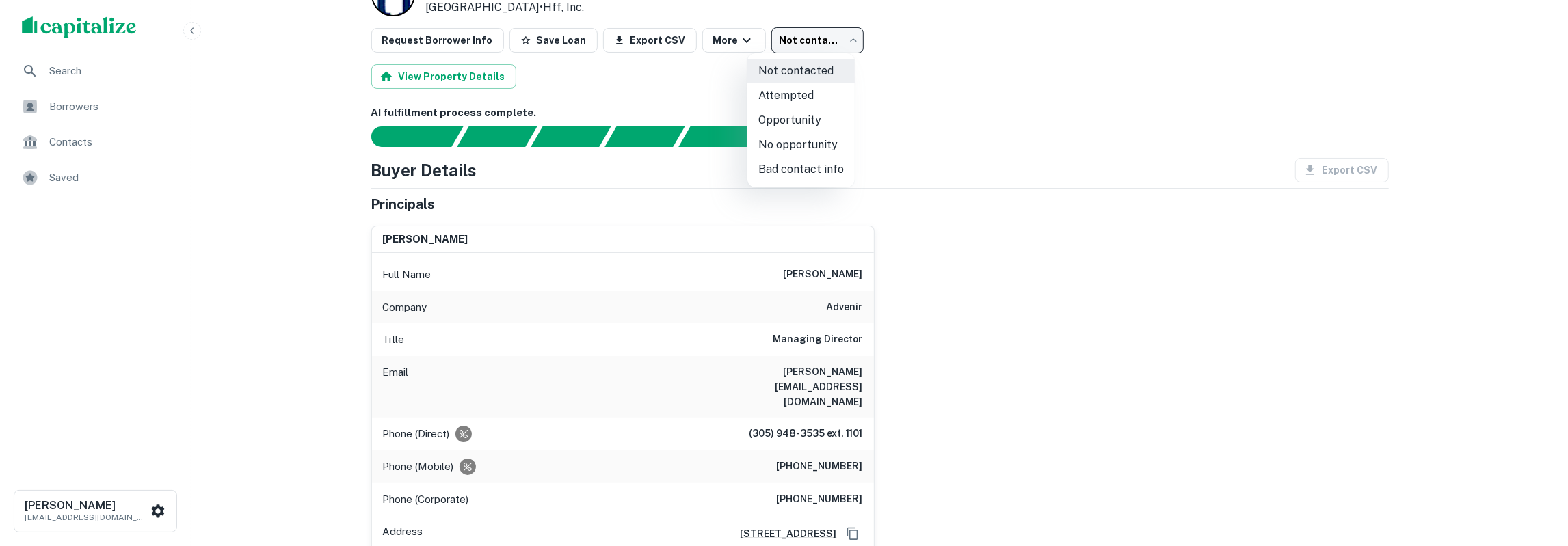
click at [804, 98] on li "Attempted" at bounding box center [801, 95] width 108 height 25
type input "*********"
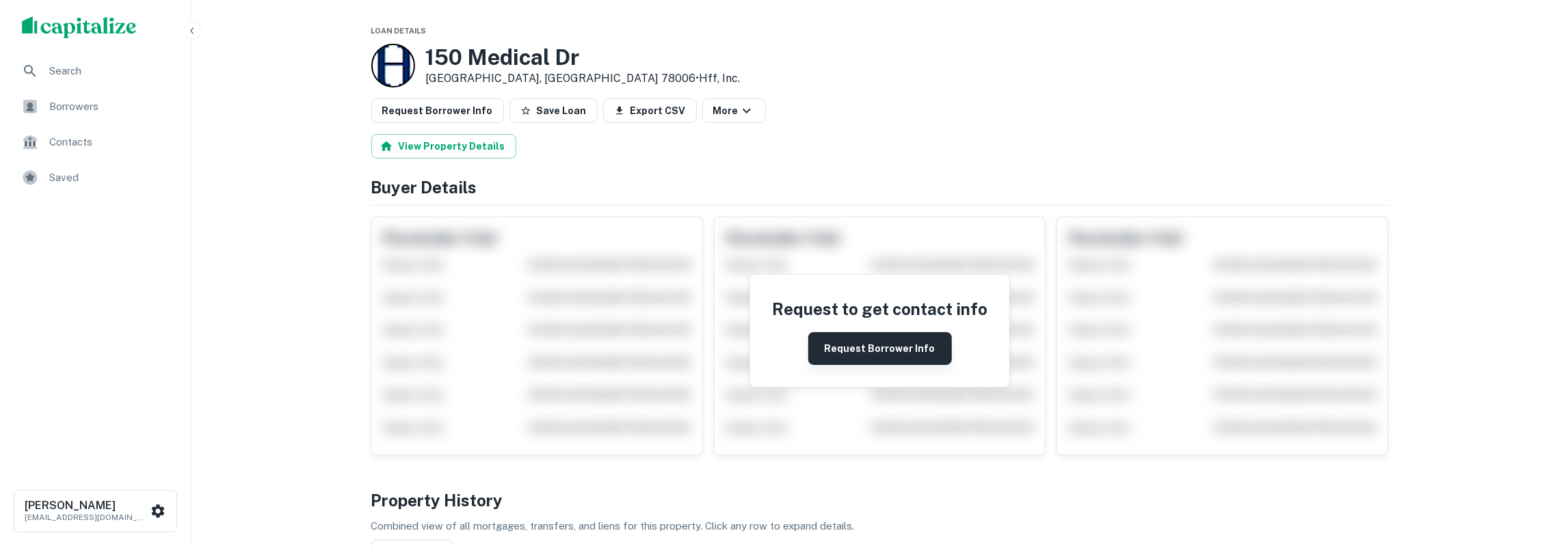
click at [861, 357] on button "Request Borrower Info" at bounding box center [881, 349] width 144 height 33
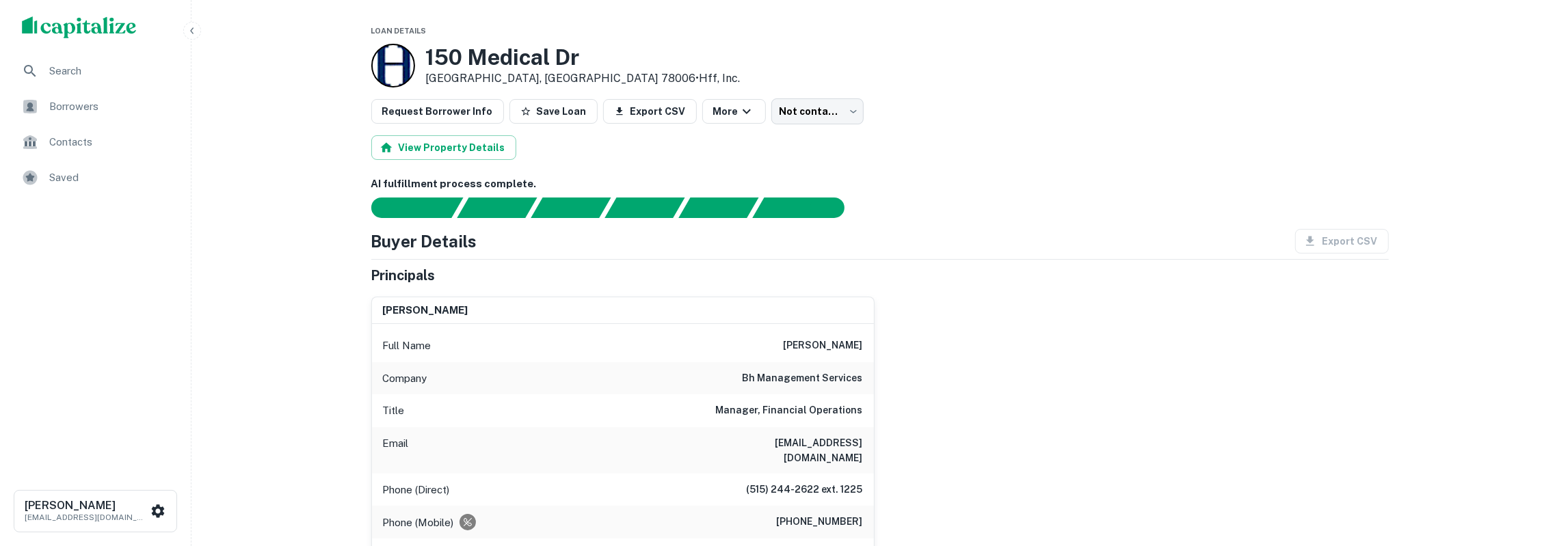
click at [840, 340] on h6 "[PERSON_NAME]" at bounding box center [823, 345] width 79 height 16
drag, startPoint x: 772, startPoint y: 445, endPoint x: 867, endPoint y: 443, distance: 95.0
click at [867, 443] on div "Email dsanford@bhmanagement.com" at bounding box center [623, 450] width 502 height 46
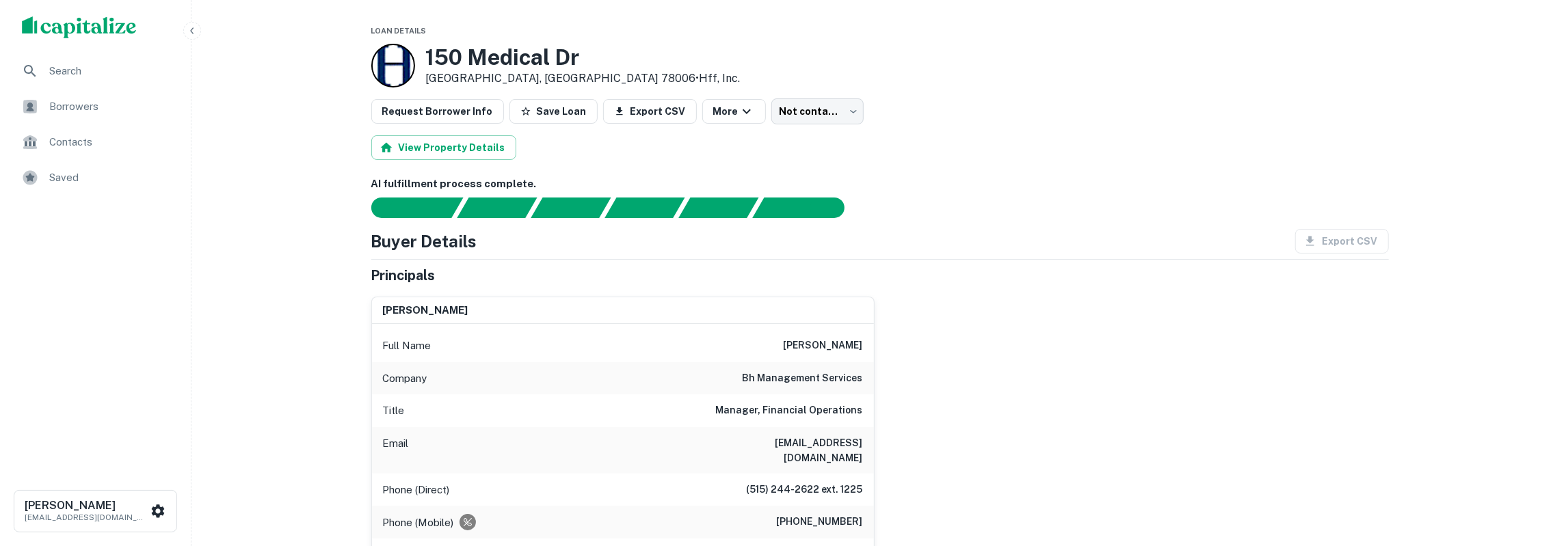
click at [821, 349] on h6 "debbie sanford" at bounding box center [823, 345] width 79 height 16
click at [776, 105] on body "Search Borrowers Contacts Saved Tony Talamas ttalamas@basisinvgroup.com Loan De…" at bounding box center [784, 273] width 1568 height 546
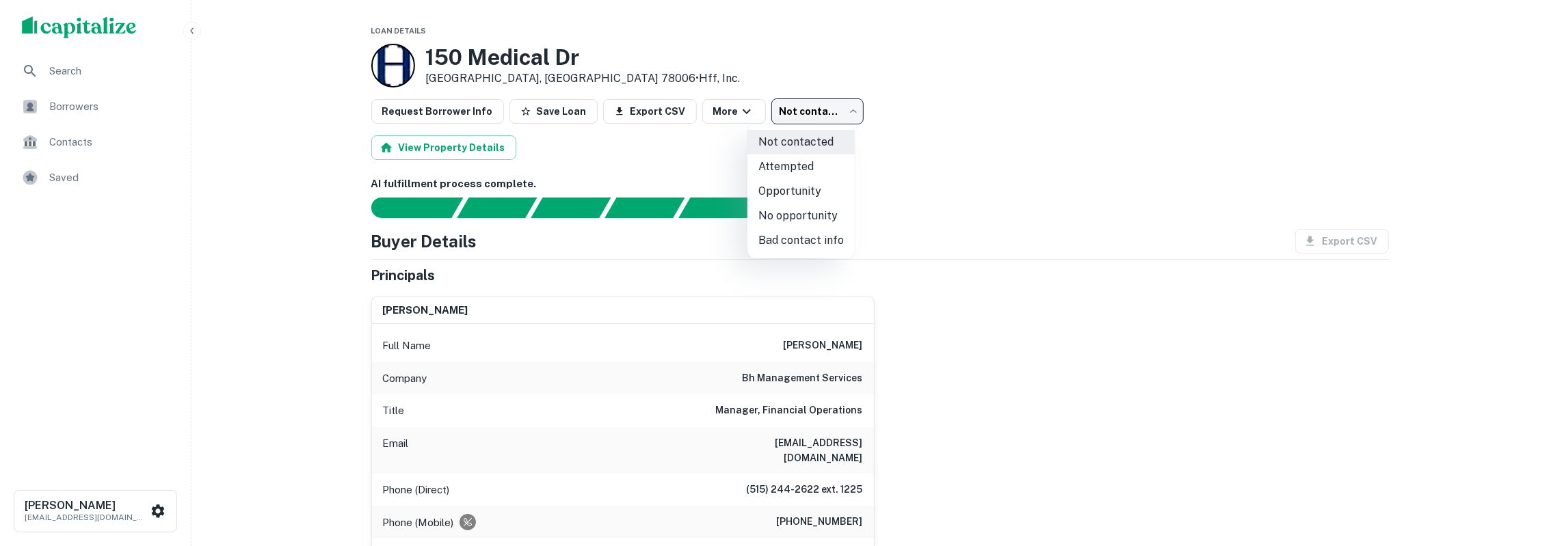
click at [817, 164] on li "Attempted" at bounding box center [801, 167] width 108 height 25
type input "*********"
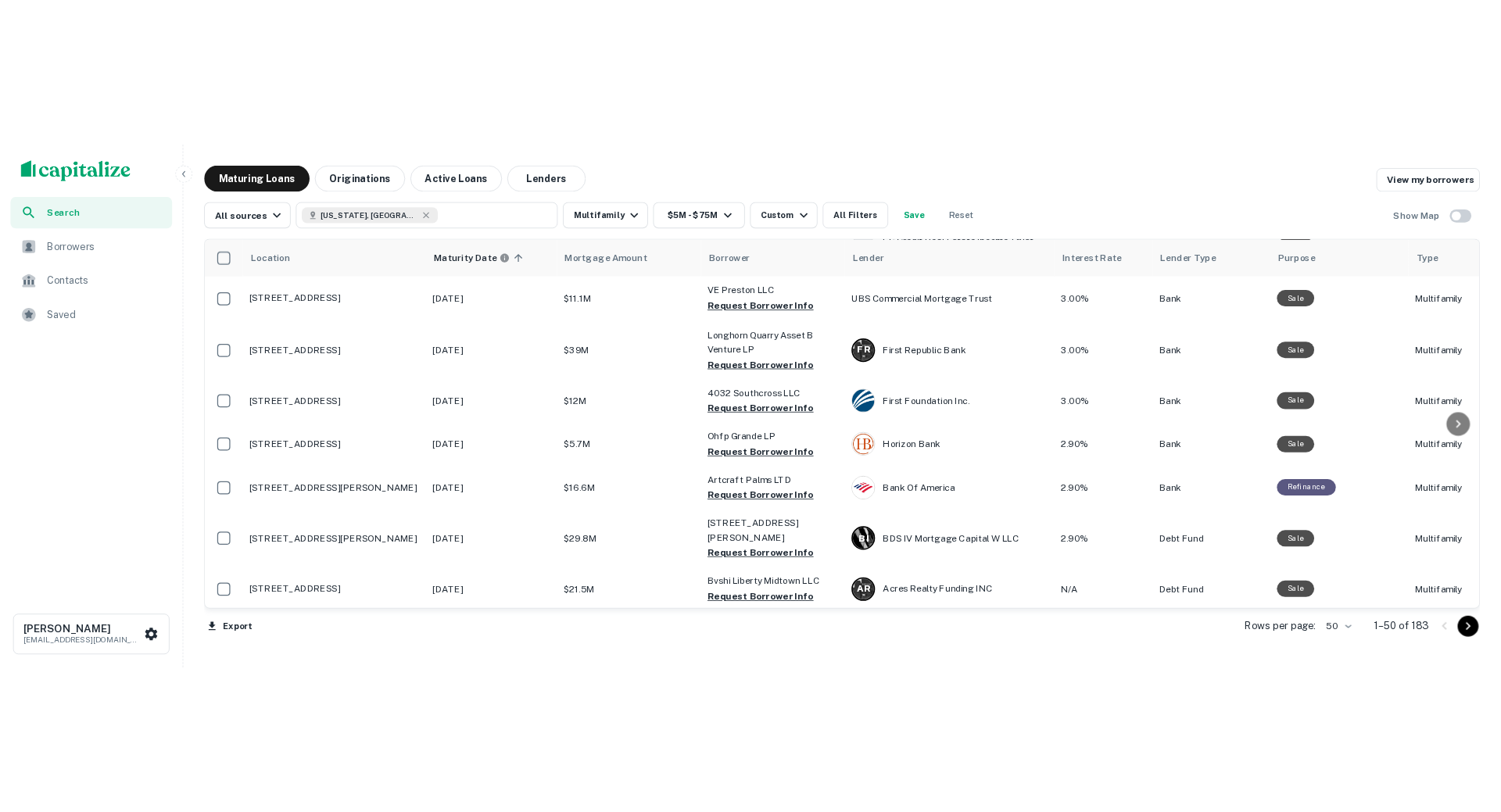
scroll to position [1664, 0]
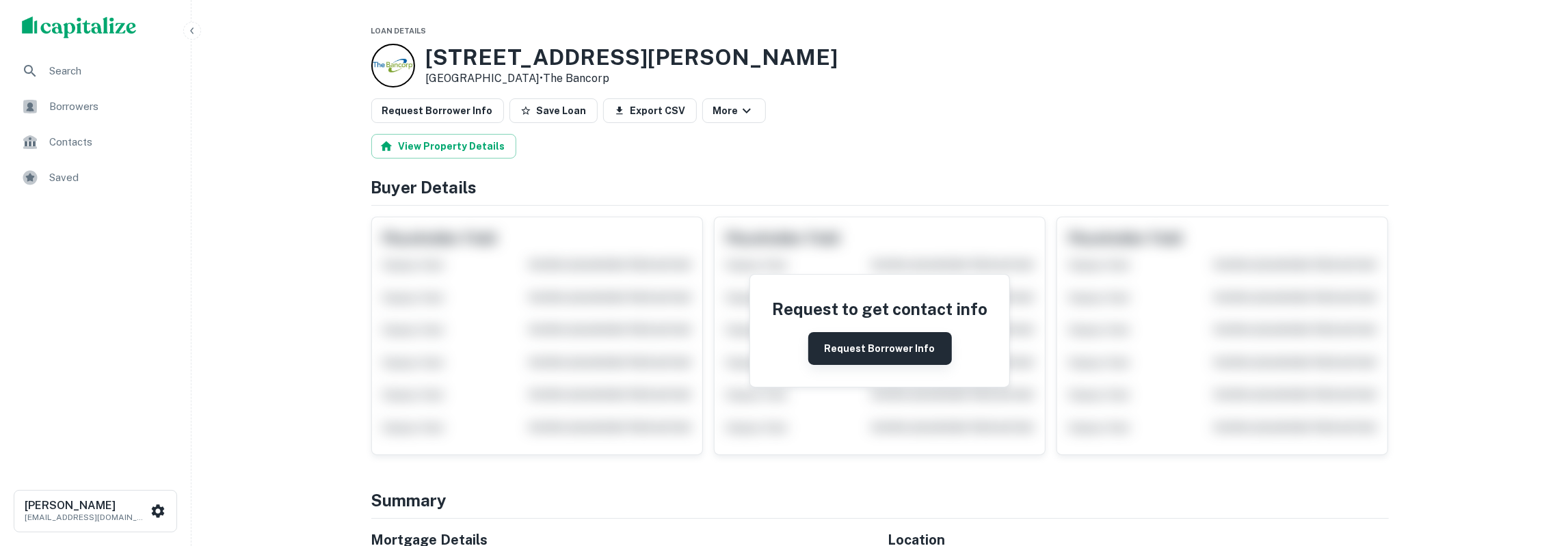
click at [839, 337] on button "Request Borrower Info" at bounding box center [881, 349] width 144 height 33
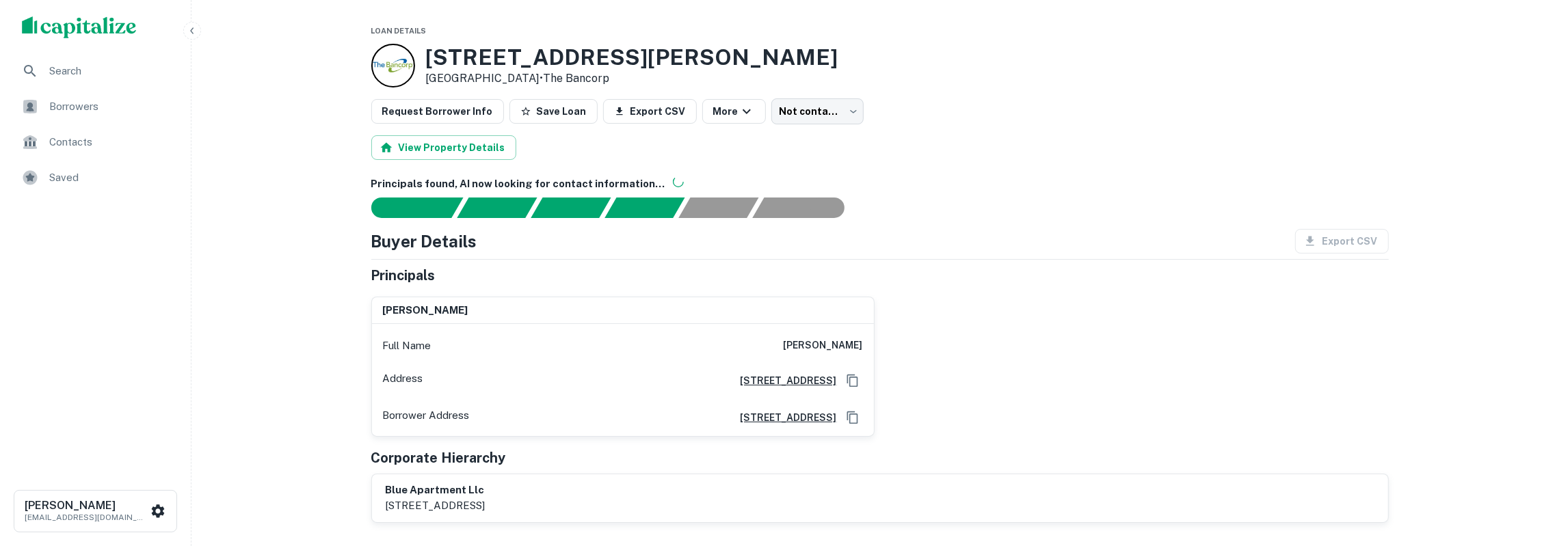
click at [851, 343] on h6 "[PERSON_NAME]" at bounding box center [823, 345] width 79 height 16
copy h6 "teren"
